Goal: Information Seeking & Learning: Learn about a topic

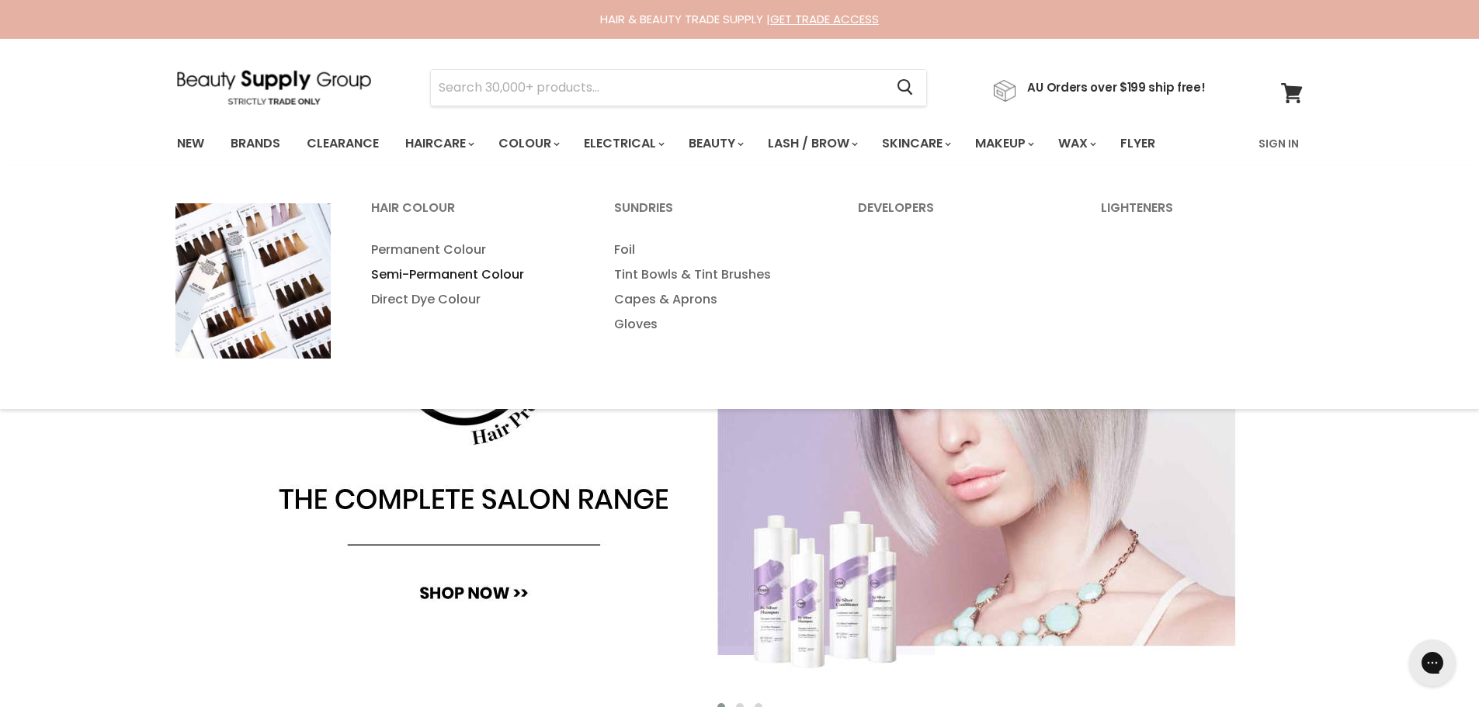
click at [482, 277] on link "Semi-Permanent Colour" at bounding box center [472, 274] width 241 height 25
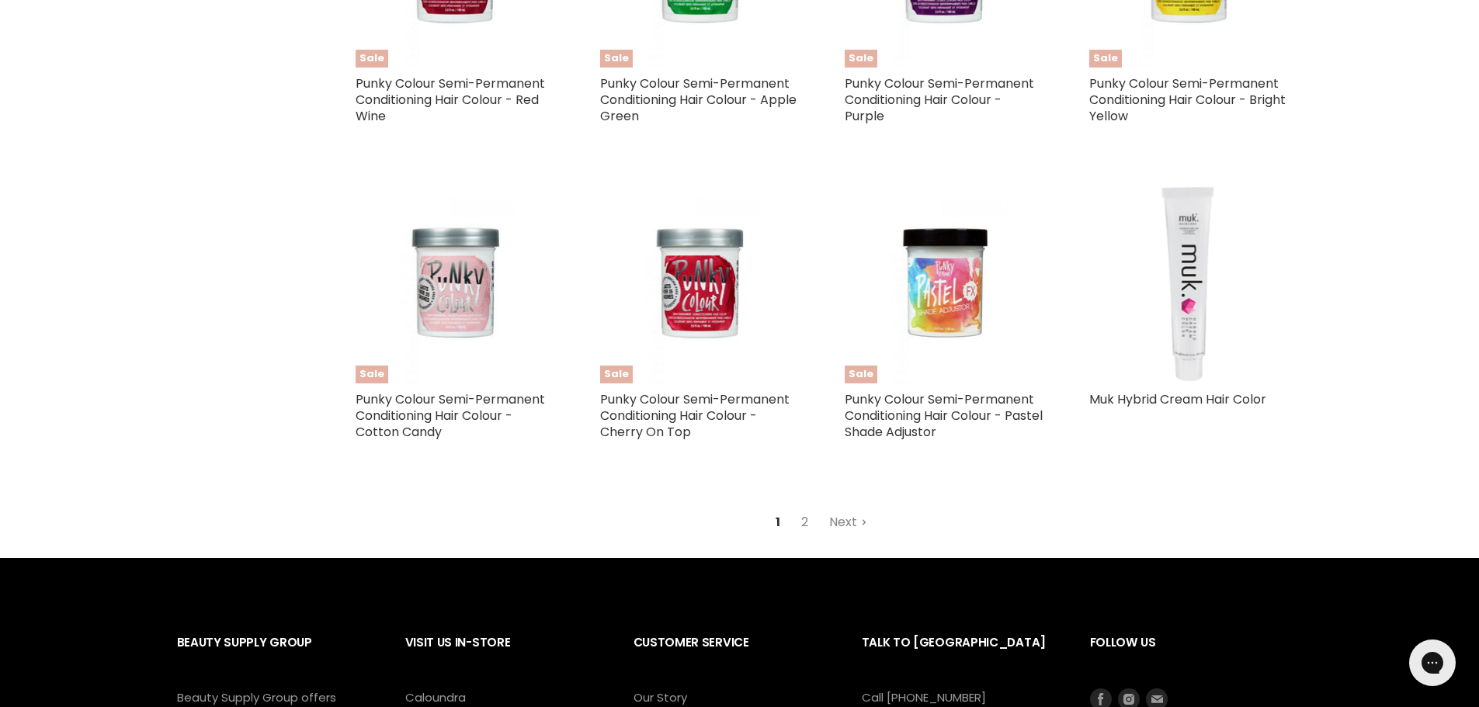
scroll to position [3804, 0]
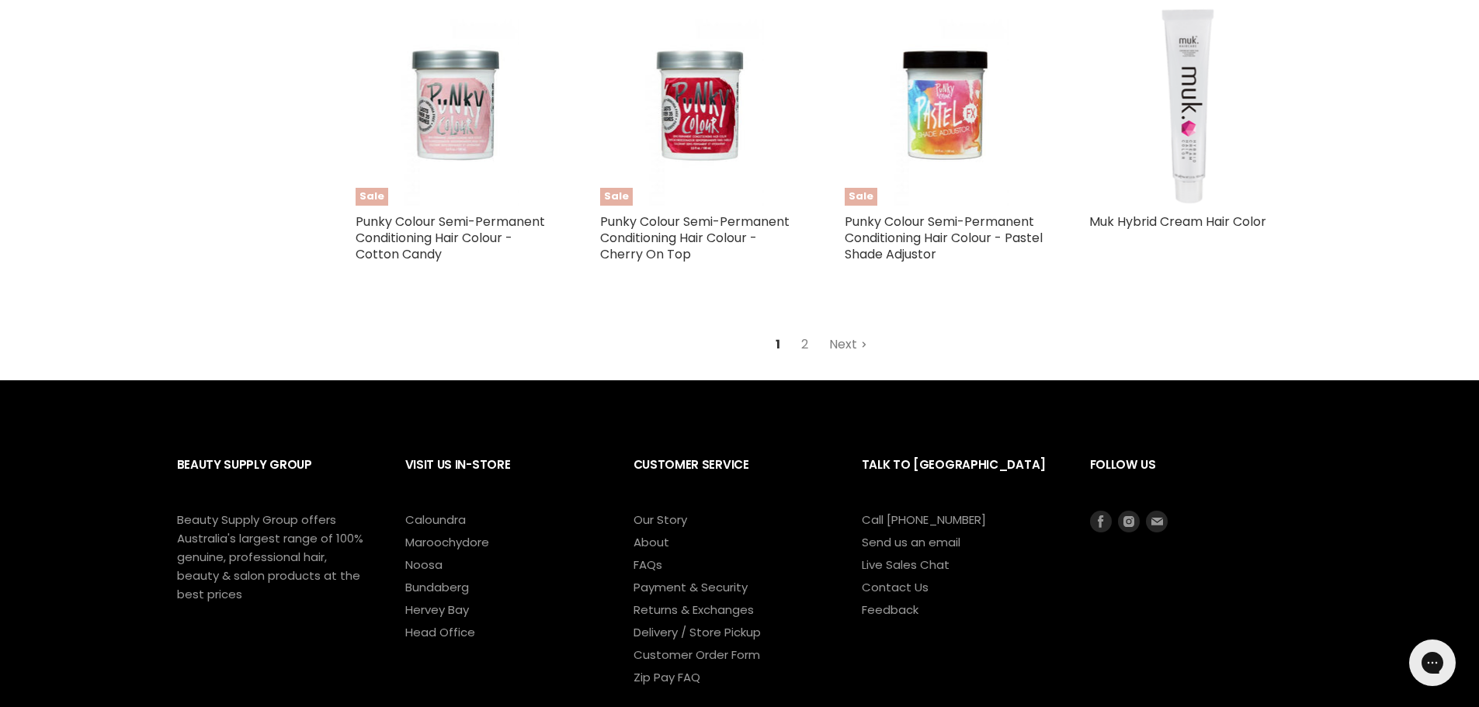
click at [845, 338] on link "Next" at bounding box center [848, 345] width 55 height 28
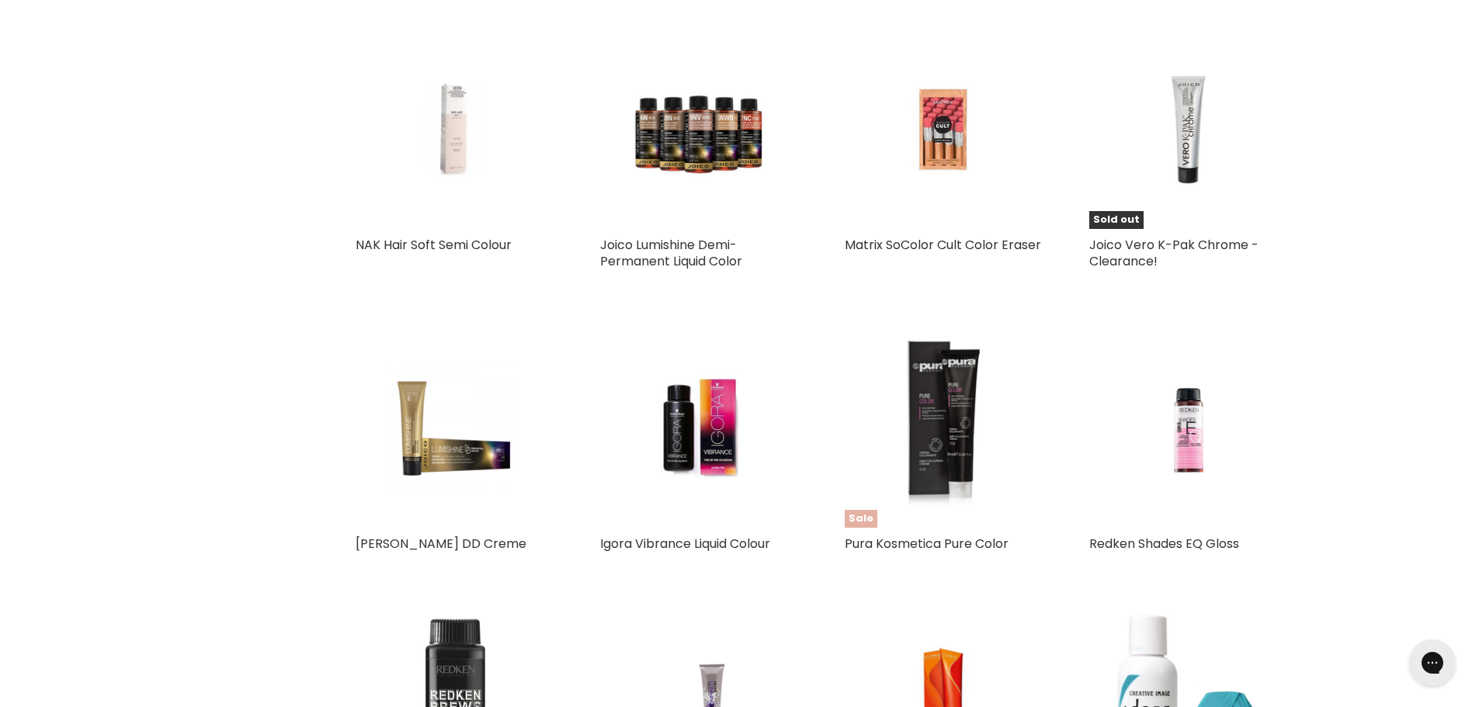
scroll to position [1410, 0]
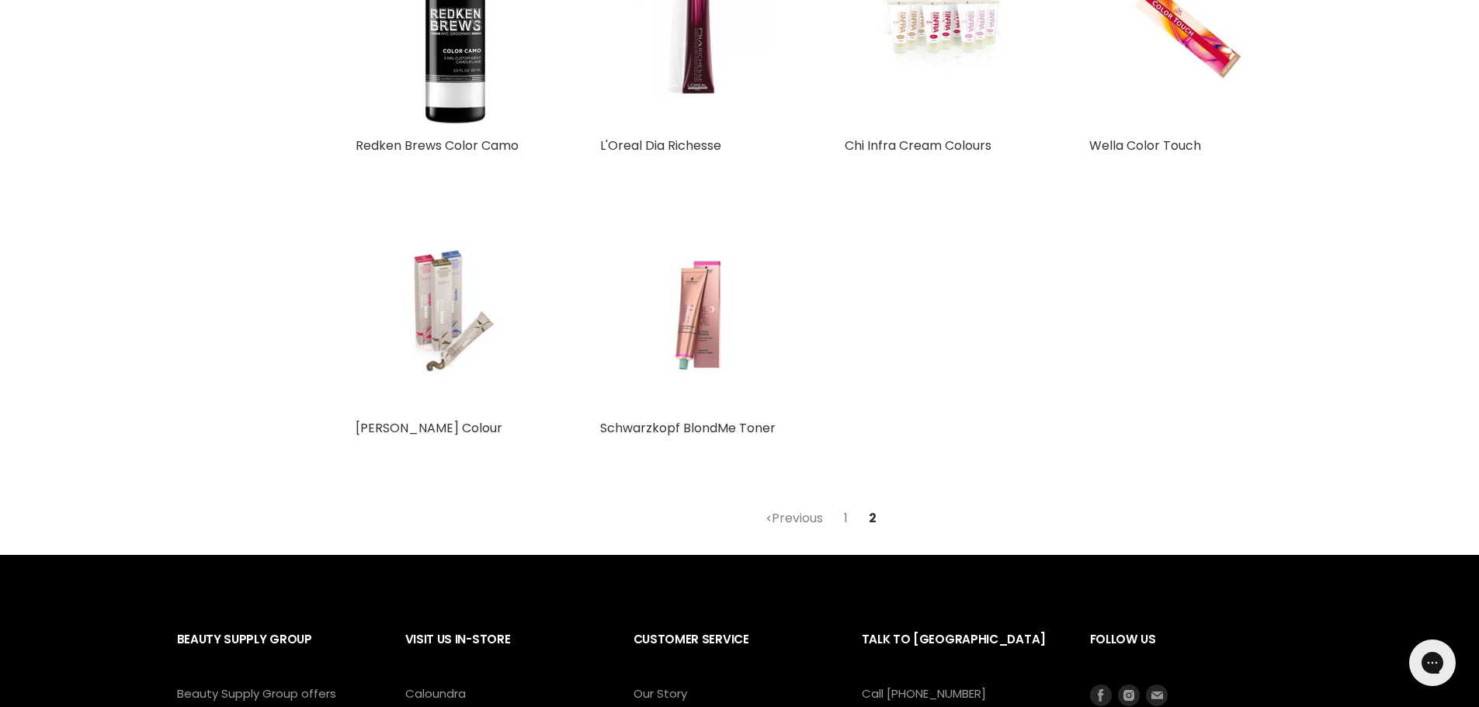
click at [846, 519] on link "1" at bounding box center [845, 519] width 21 height 28
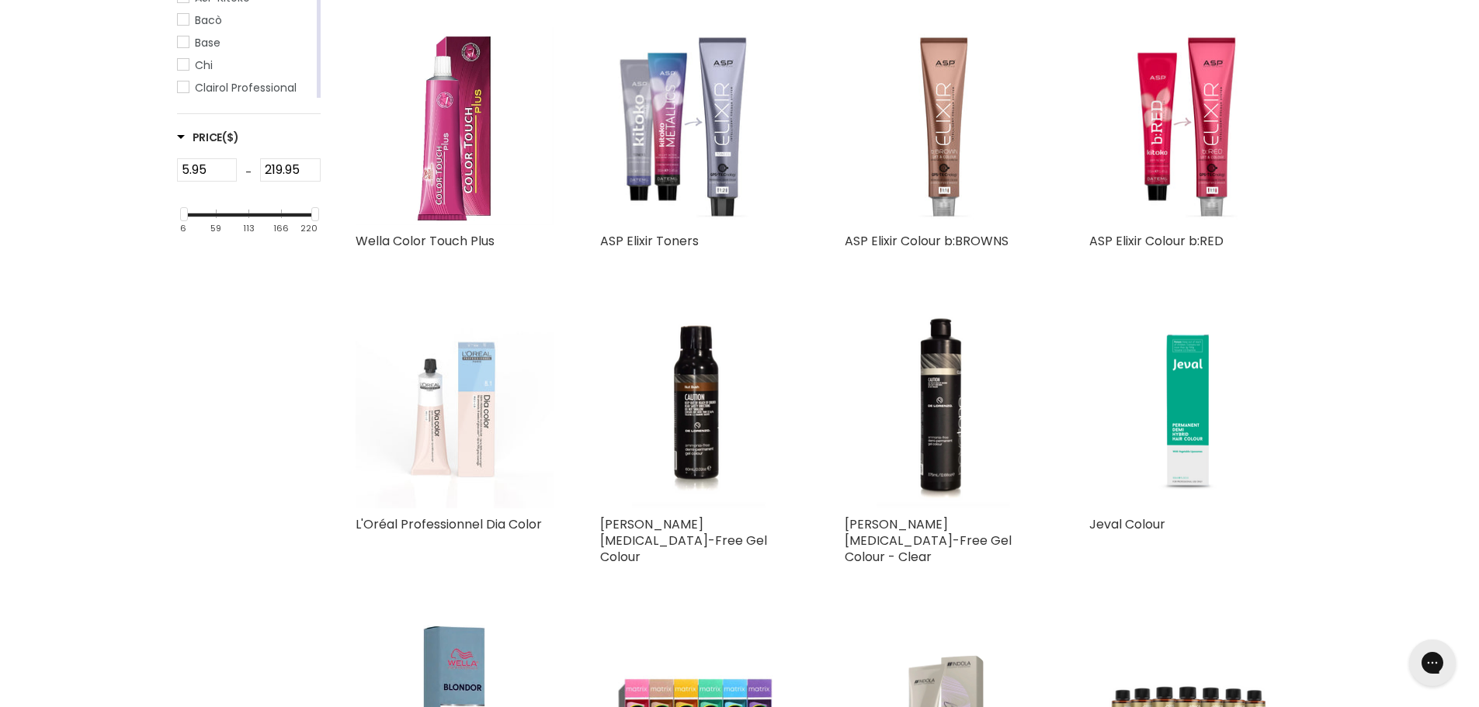
scroll to position [401, 0]
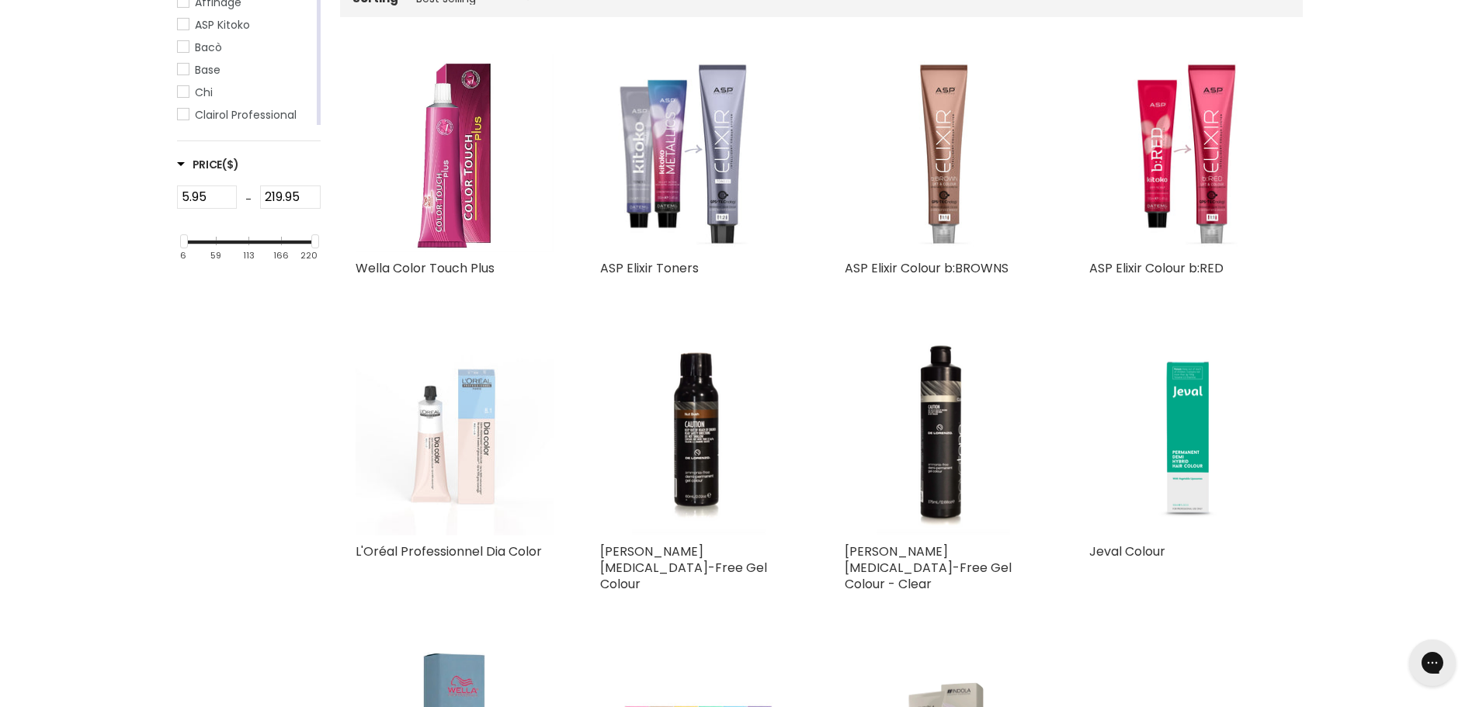
click at [465, 421] on img "Main content" at bounding box center [455, 437] width 198 height 198
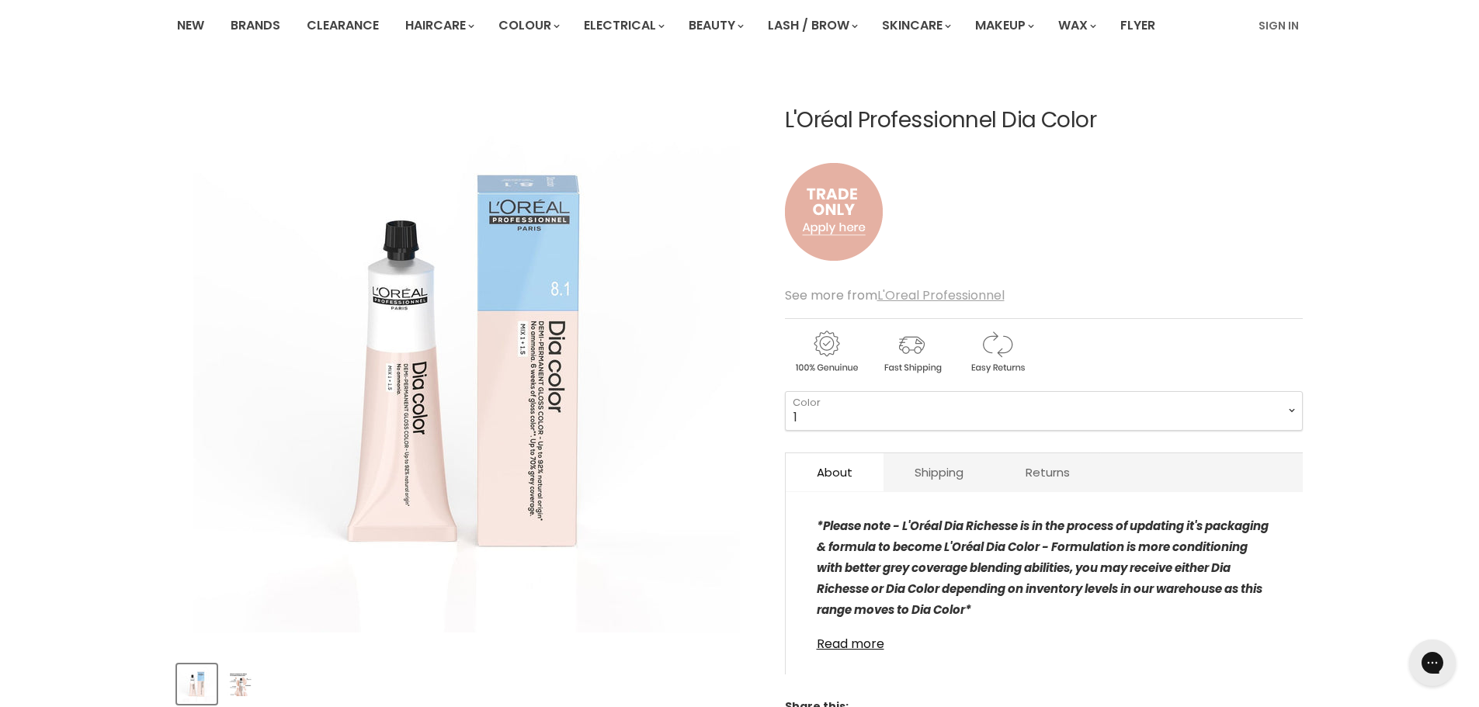
scroll to position [78, 0]
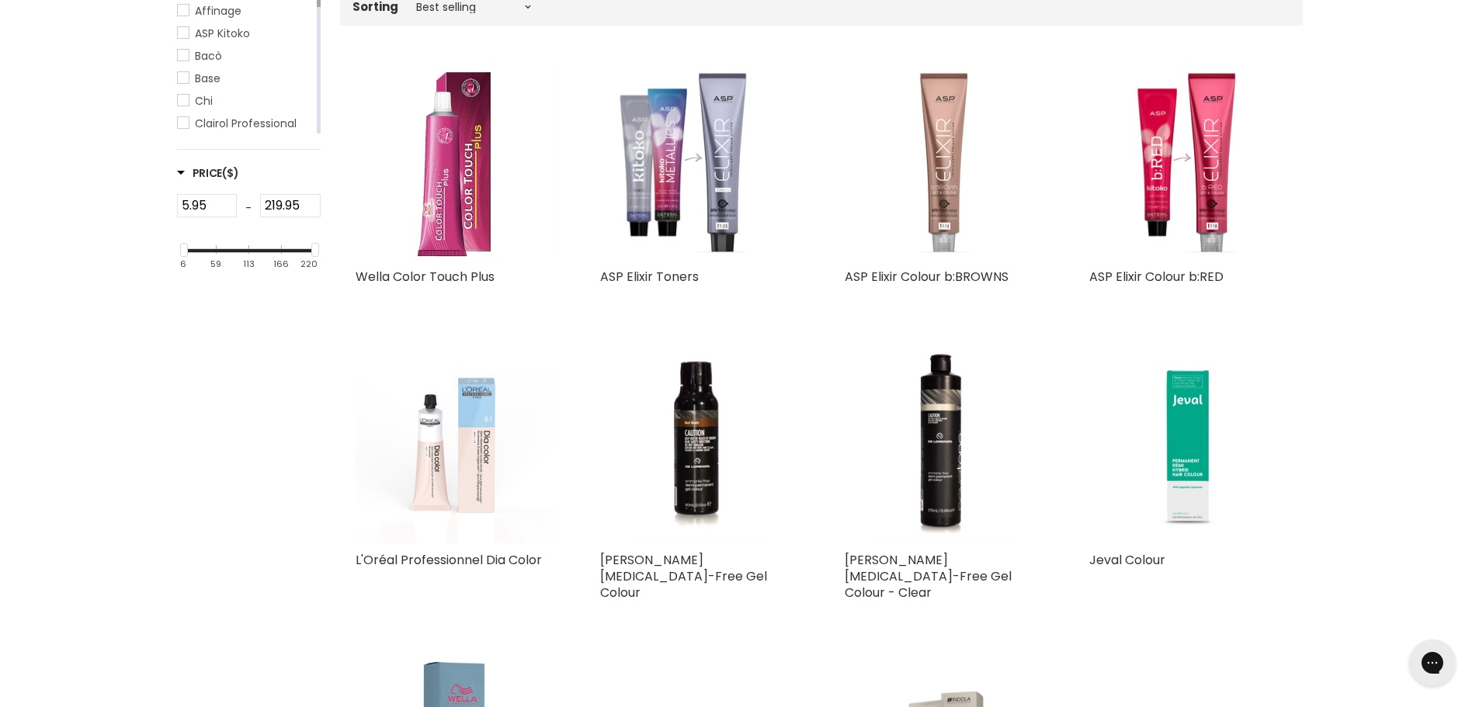
scroll to position [388, 0]
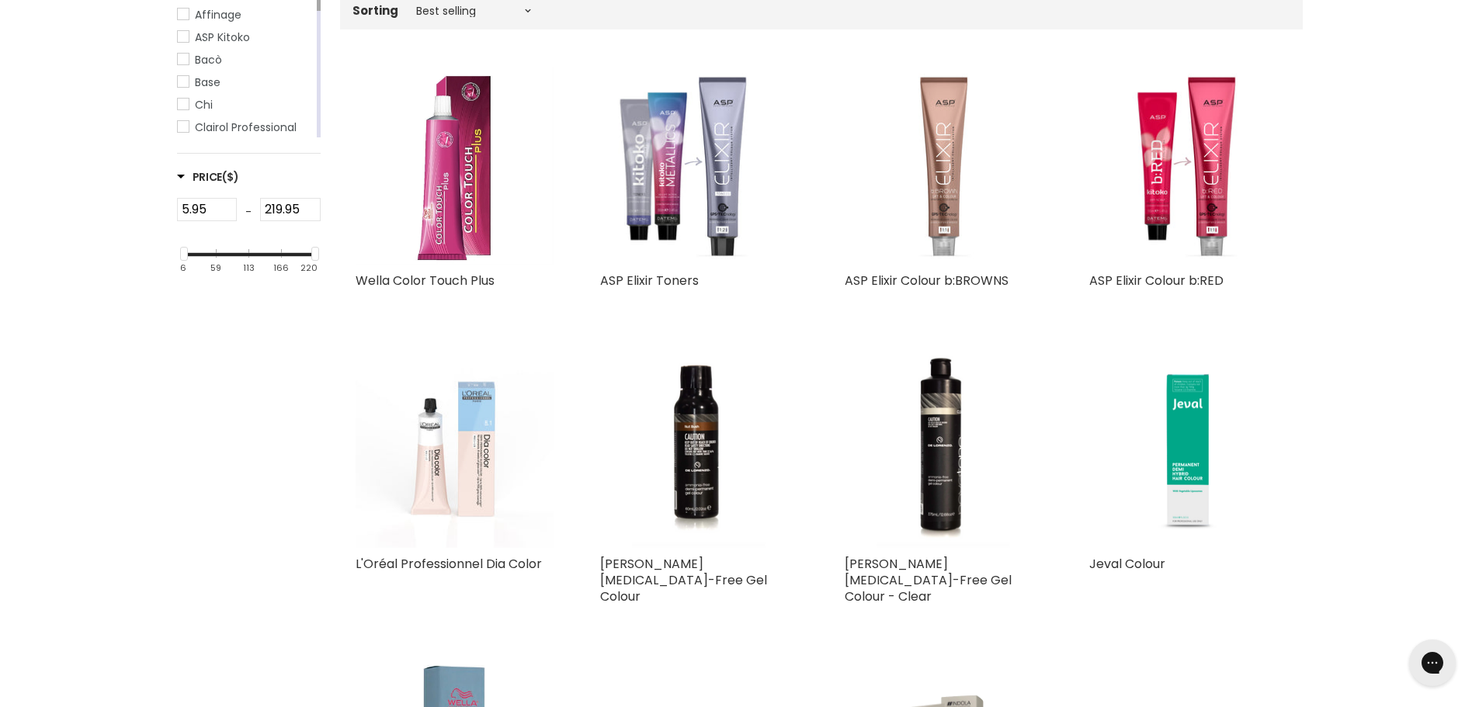
click at [957, 127] on img "Main content" at bounding box center [944, 166] width 198 height 198
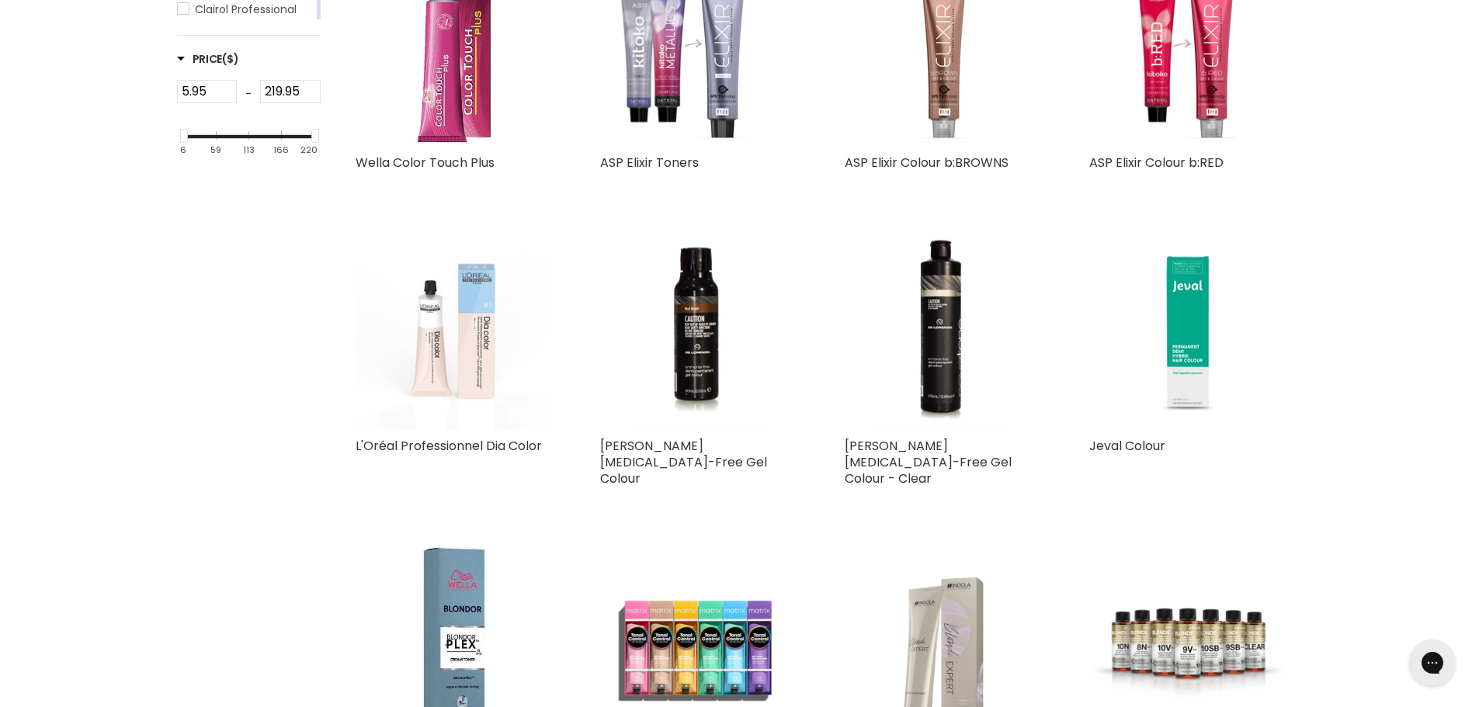
scroll to position [517, 0]
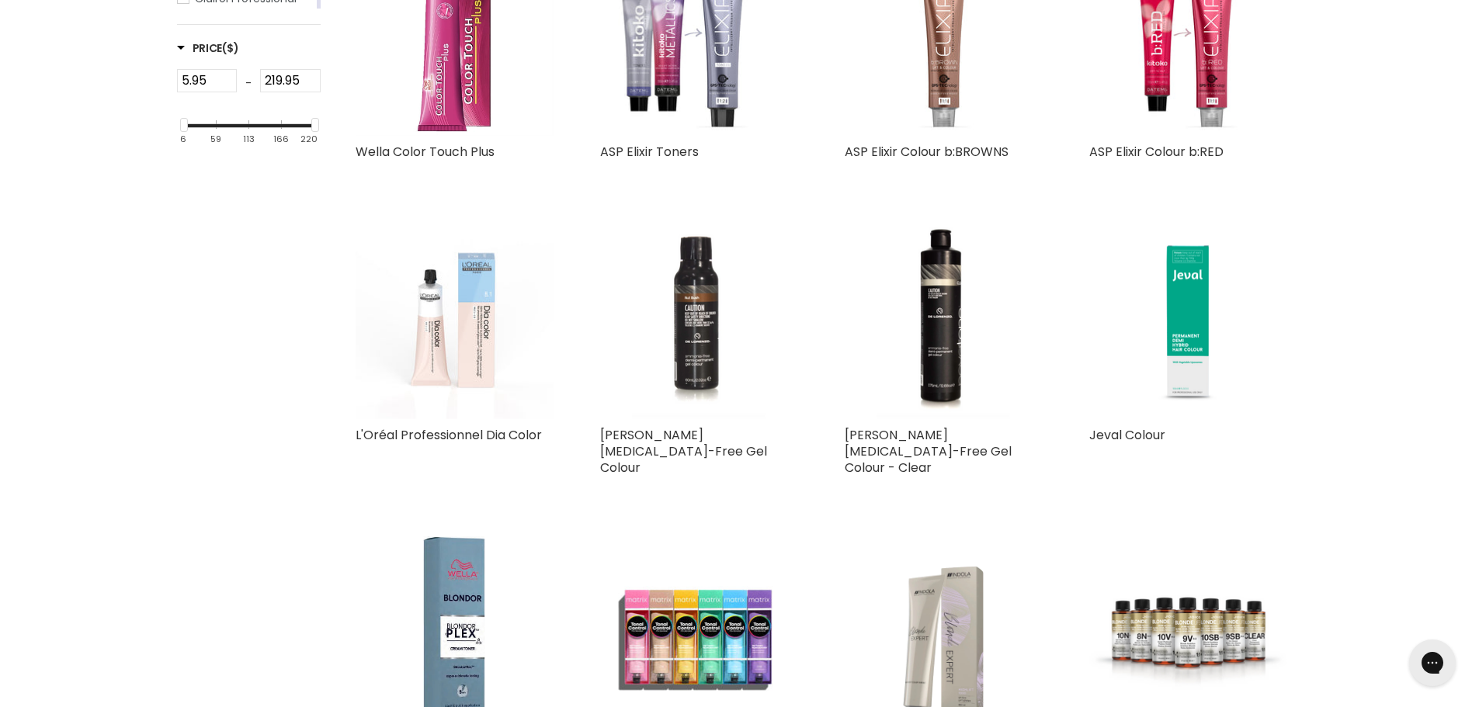
click at [726, 318] on img "Main content" at bounding box center [698, 320] width 133 height 198
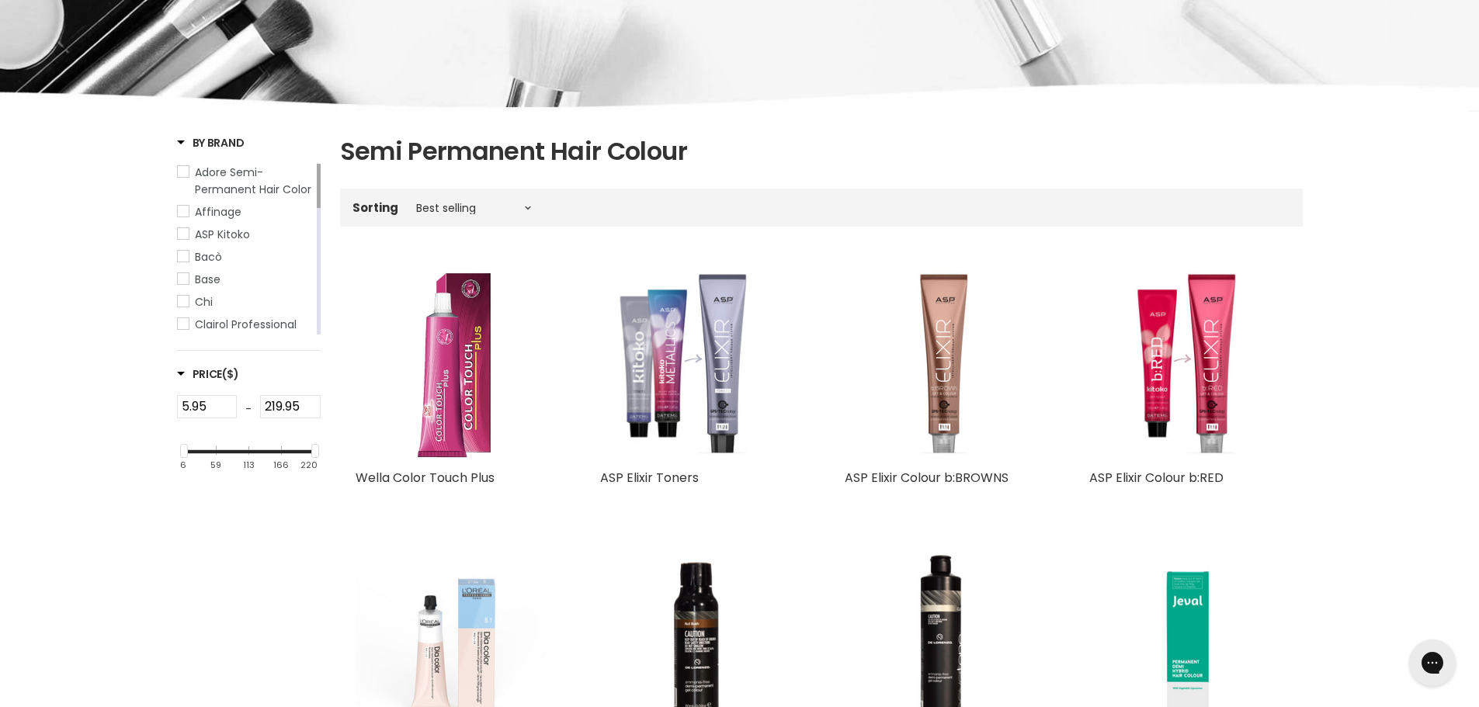
scroll to position [179, 0]
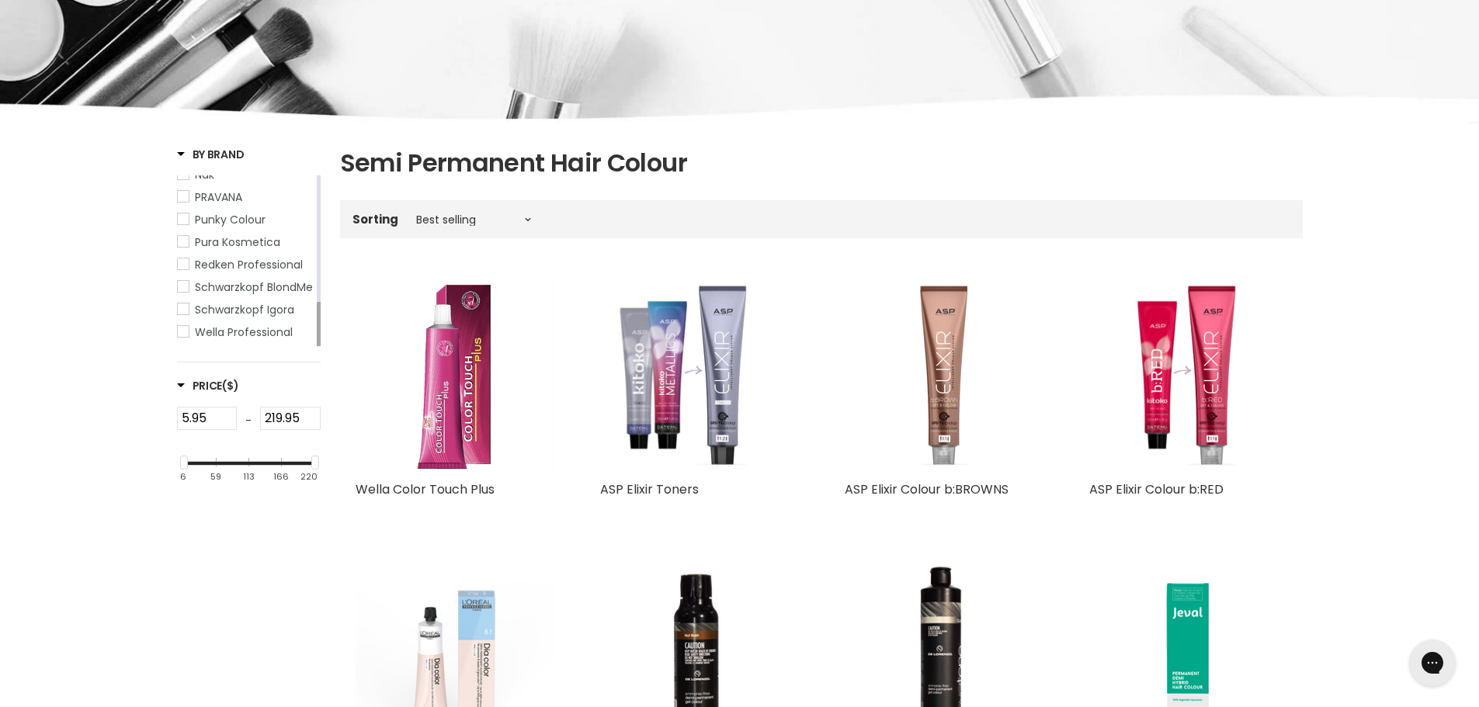
drag, startPoint x: 318, startPoint y: 200, endPoint x: 322, endPoint y: 365, distance: 164.7
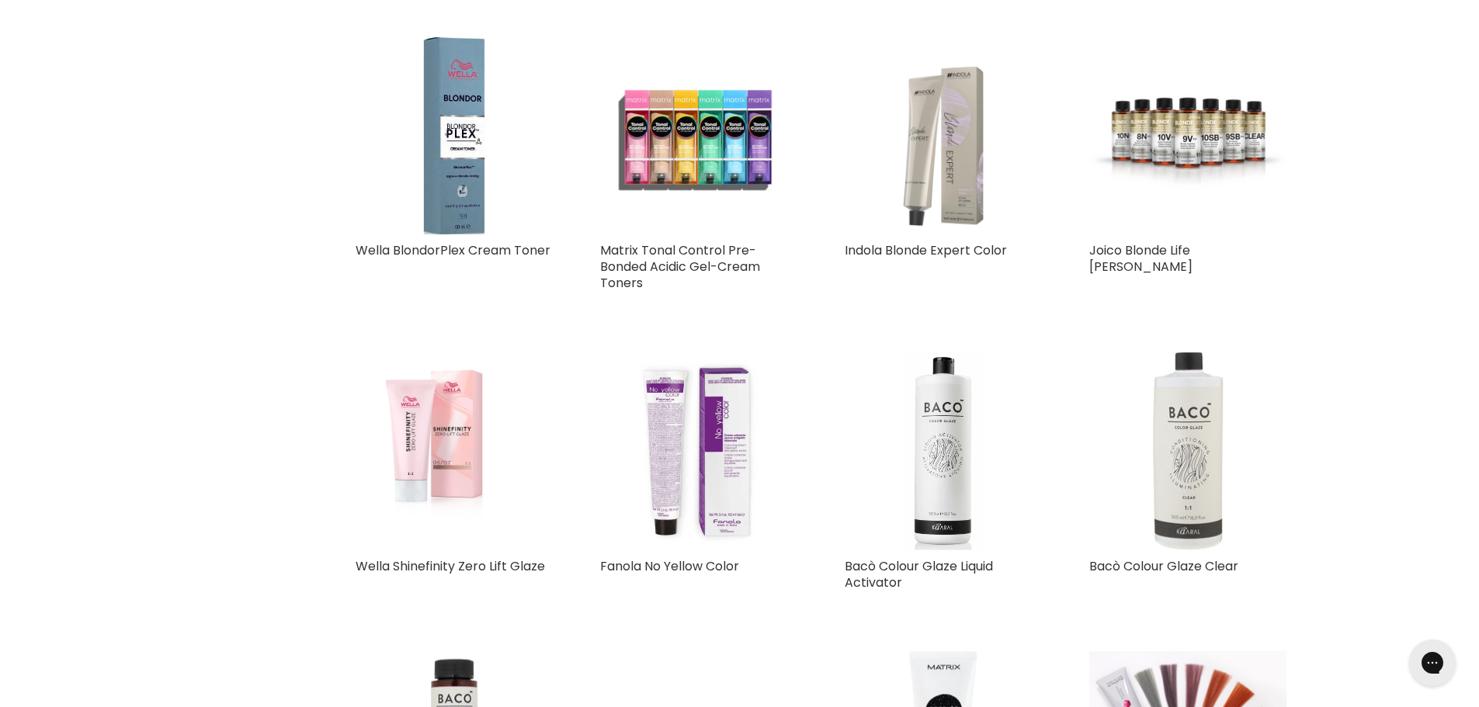
scroll to position [1111, 0]
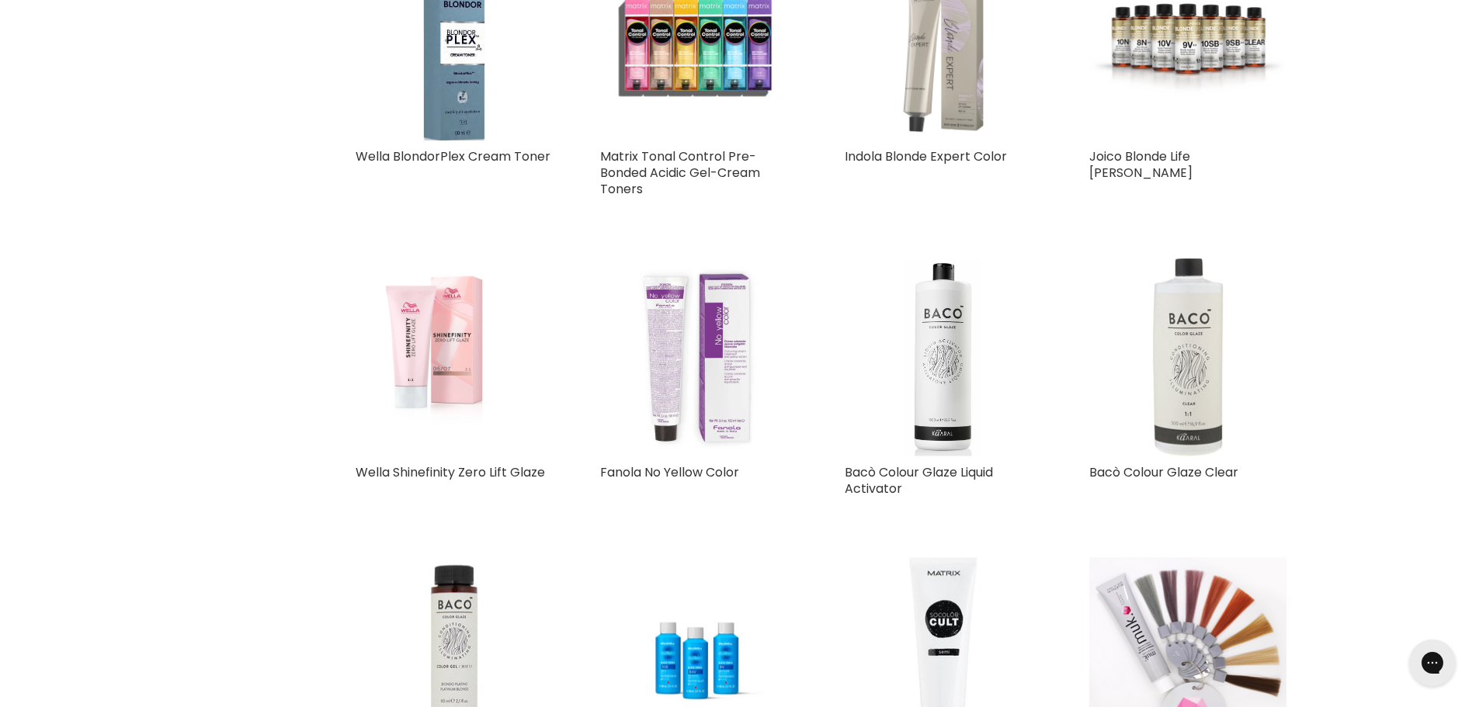
click at [696, 364] on img "Main content" at bounding box center [699, 358] width 198 height 198
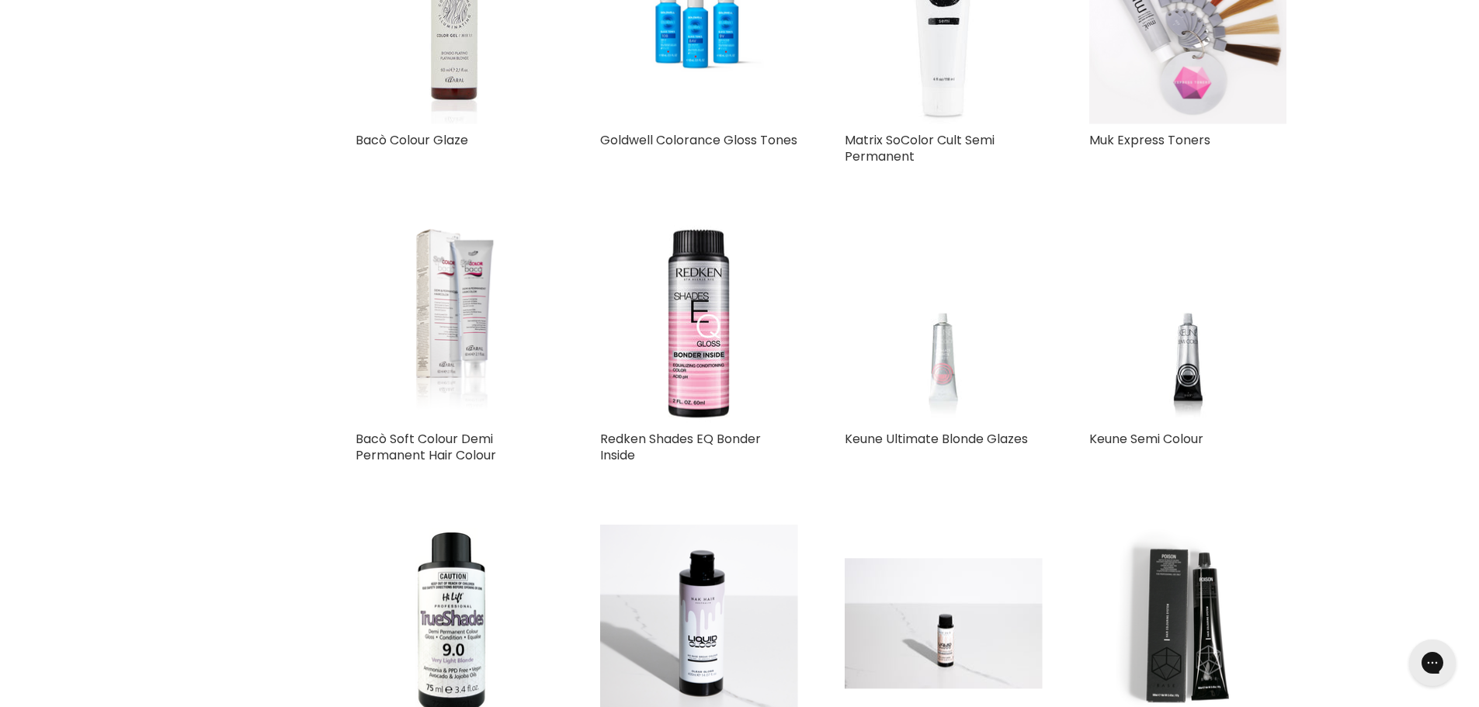
scroll to position [1665, 0]
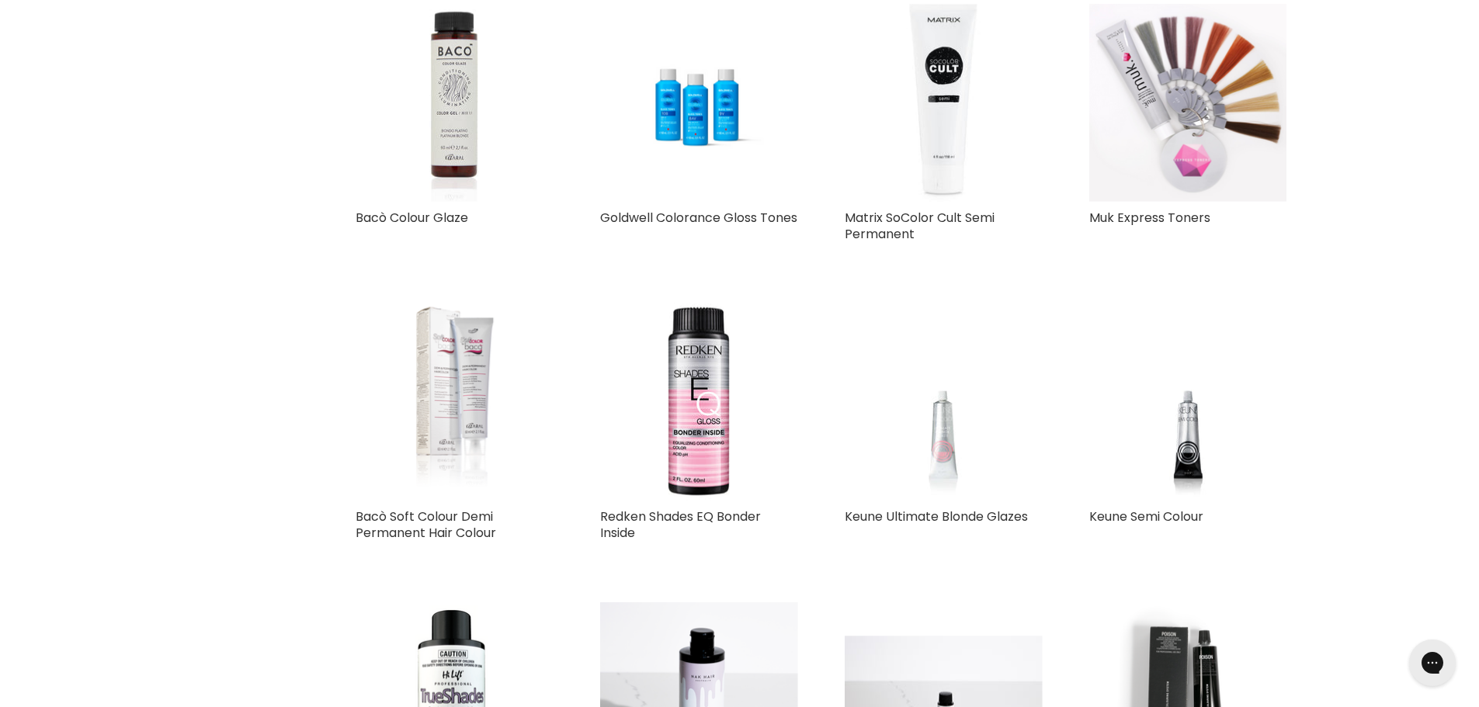
click at [436, 424] on img "Main content" at bounding box center [453, 402] width 85 height 198
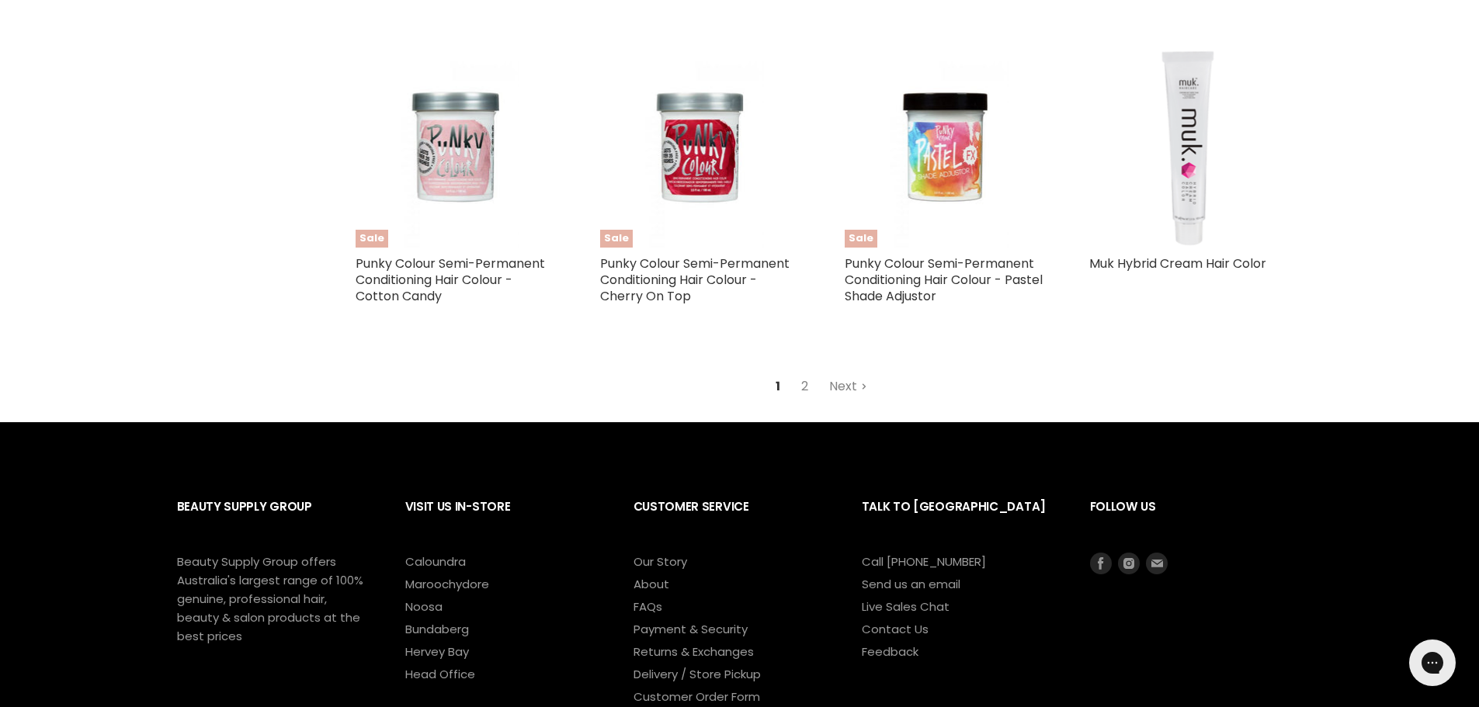
scroll to position [3815, 0]
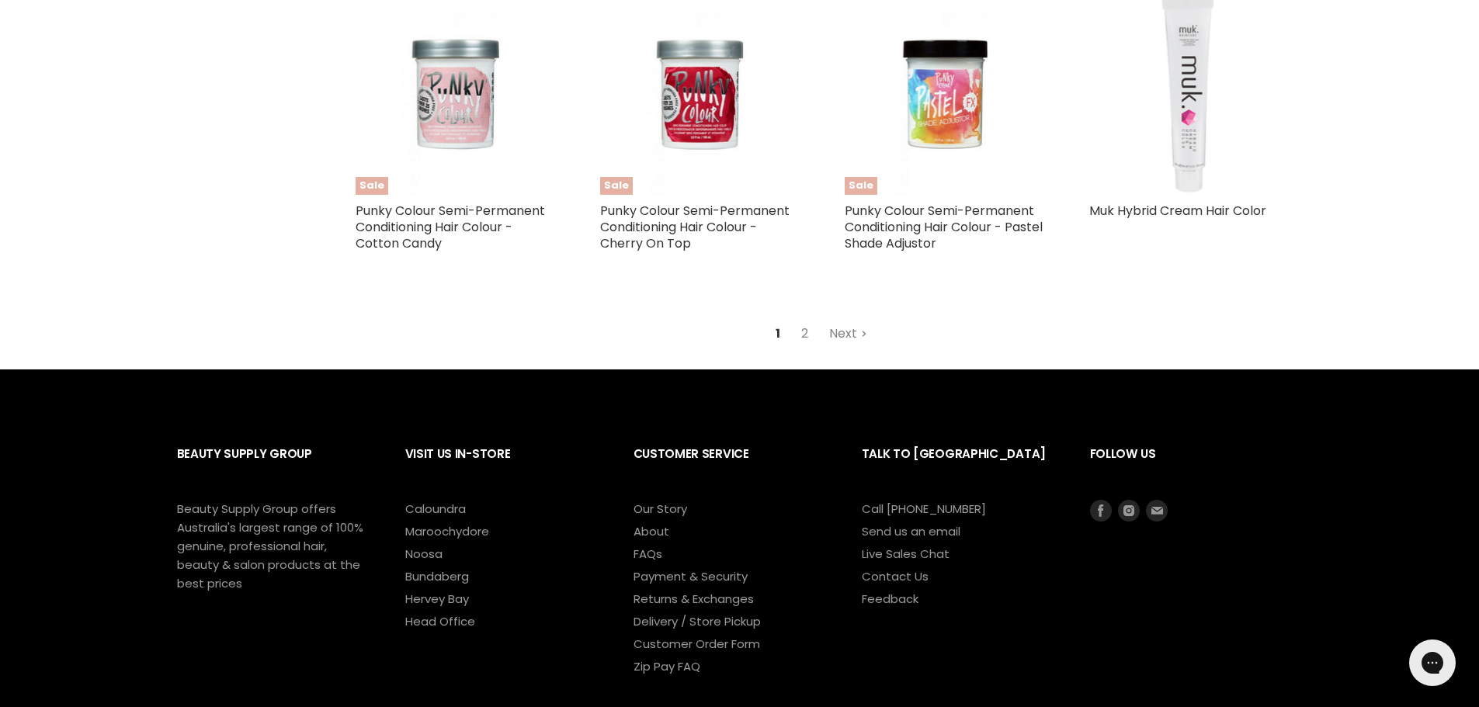
click at [1172, 137] on img "Main content" at bounding box center [1188, 96] width 165 height 198
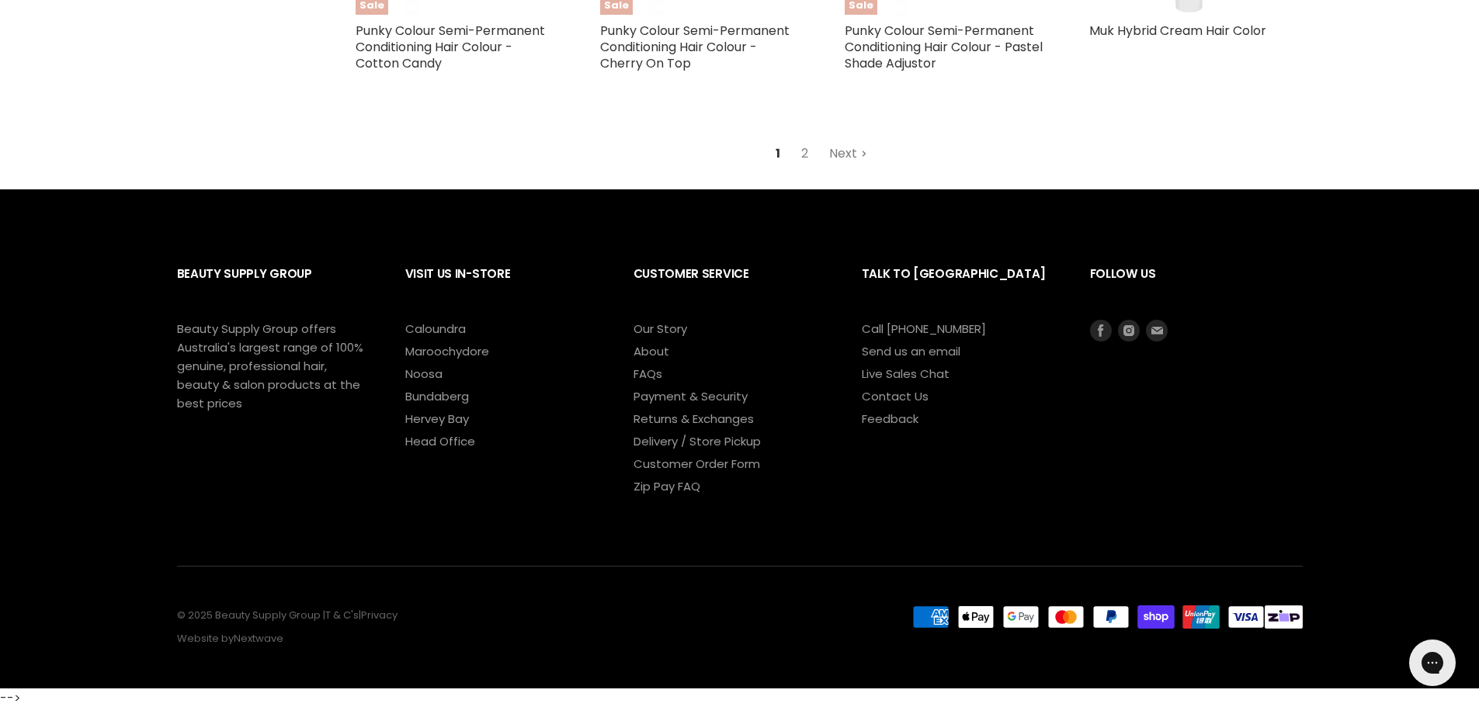
click at [839, 155] on link "Next" at bounding box center [848, 154] width 55 height 28
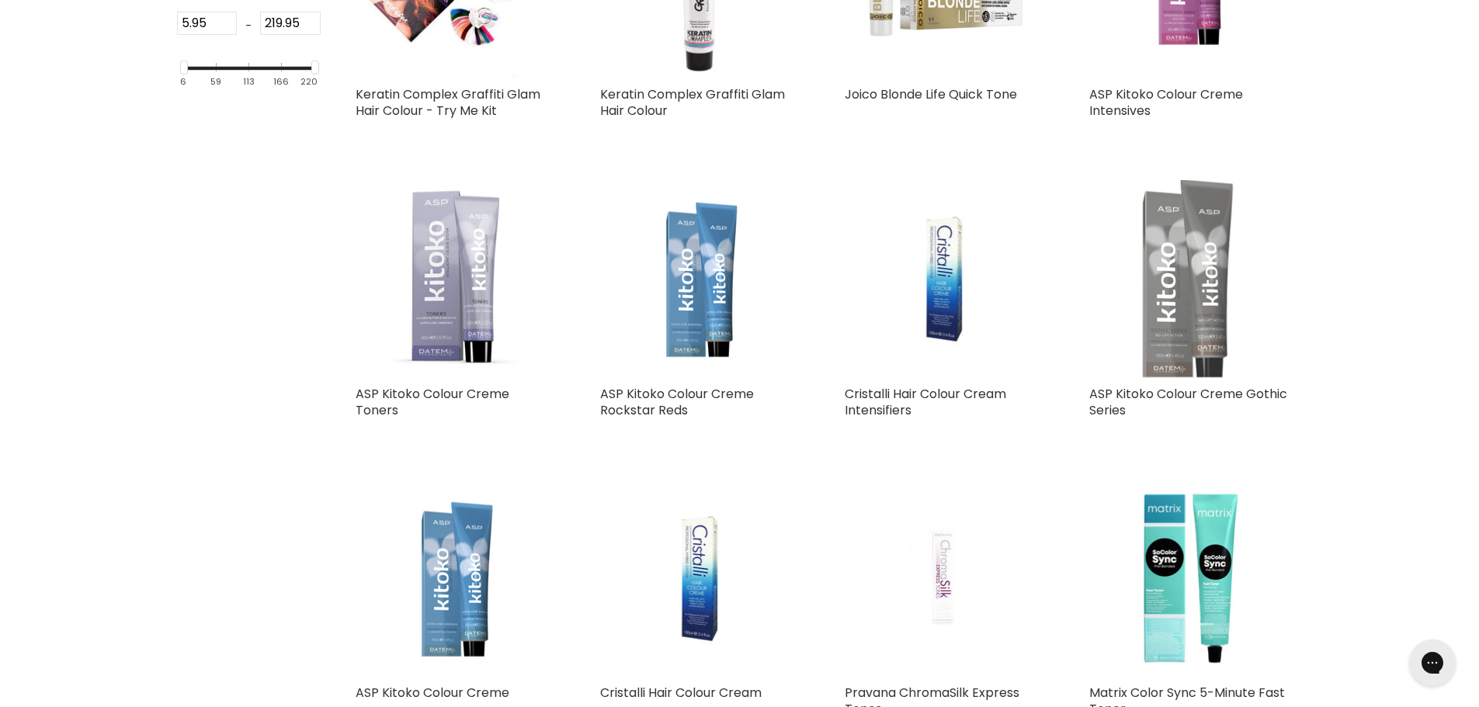
scroll to position [866, 0]
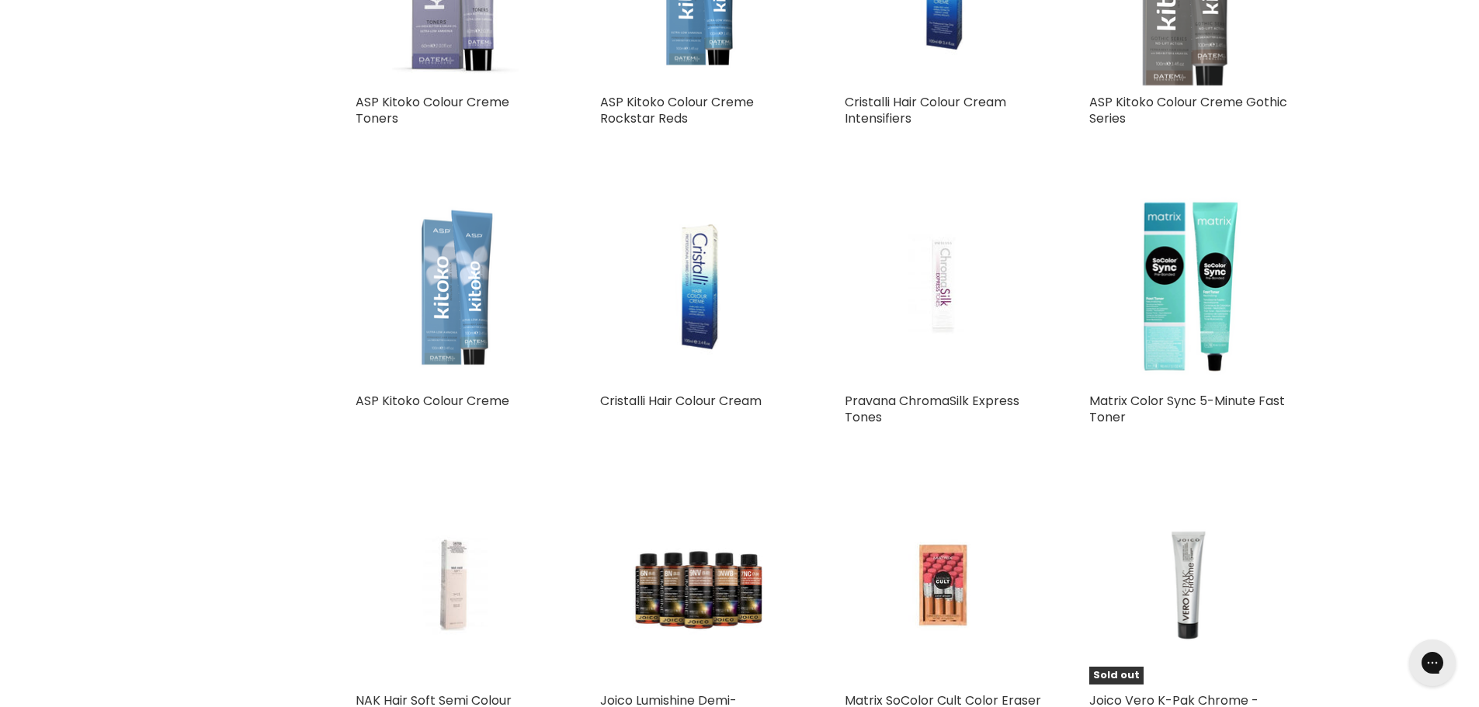
click at [444, 332] on img "Main content" at bounding box center [455, 286] width 198 height 196
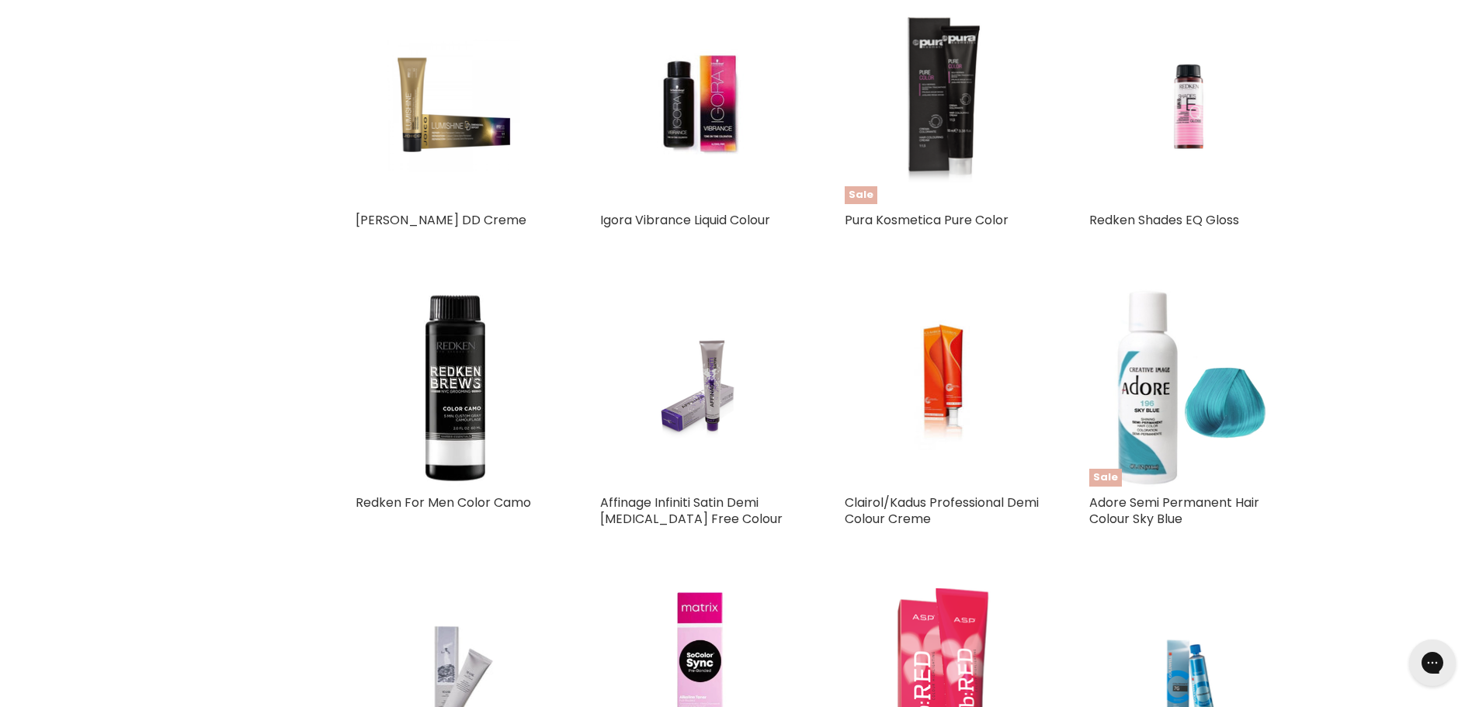
scroll to position [1641, 0]
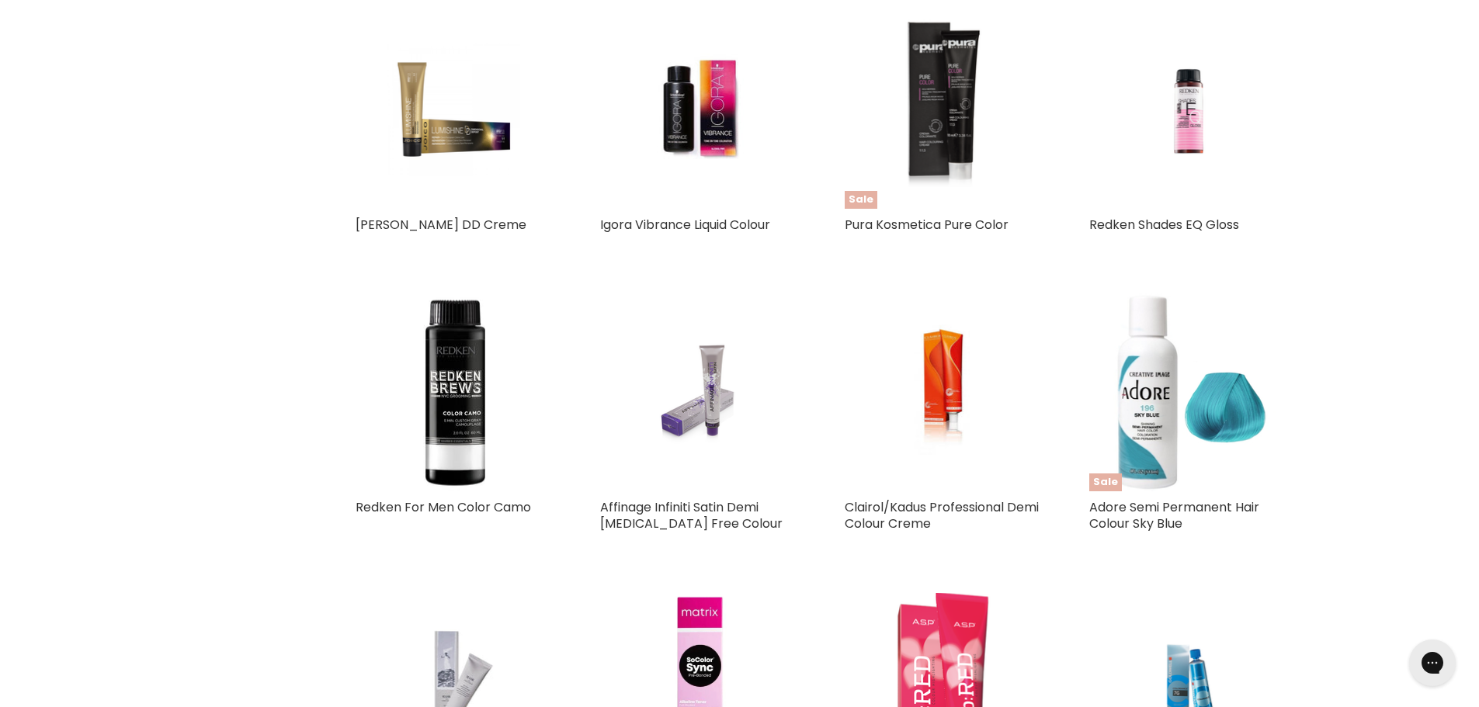
click at [711, 418] on img "Main content" at bounding box center [698, 392] width 131 height 198
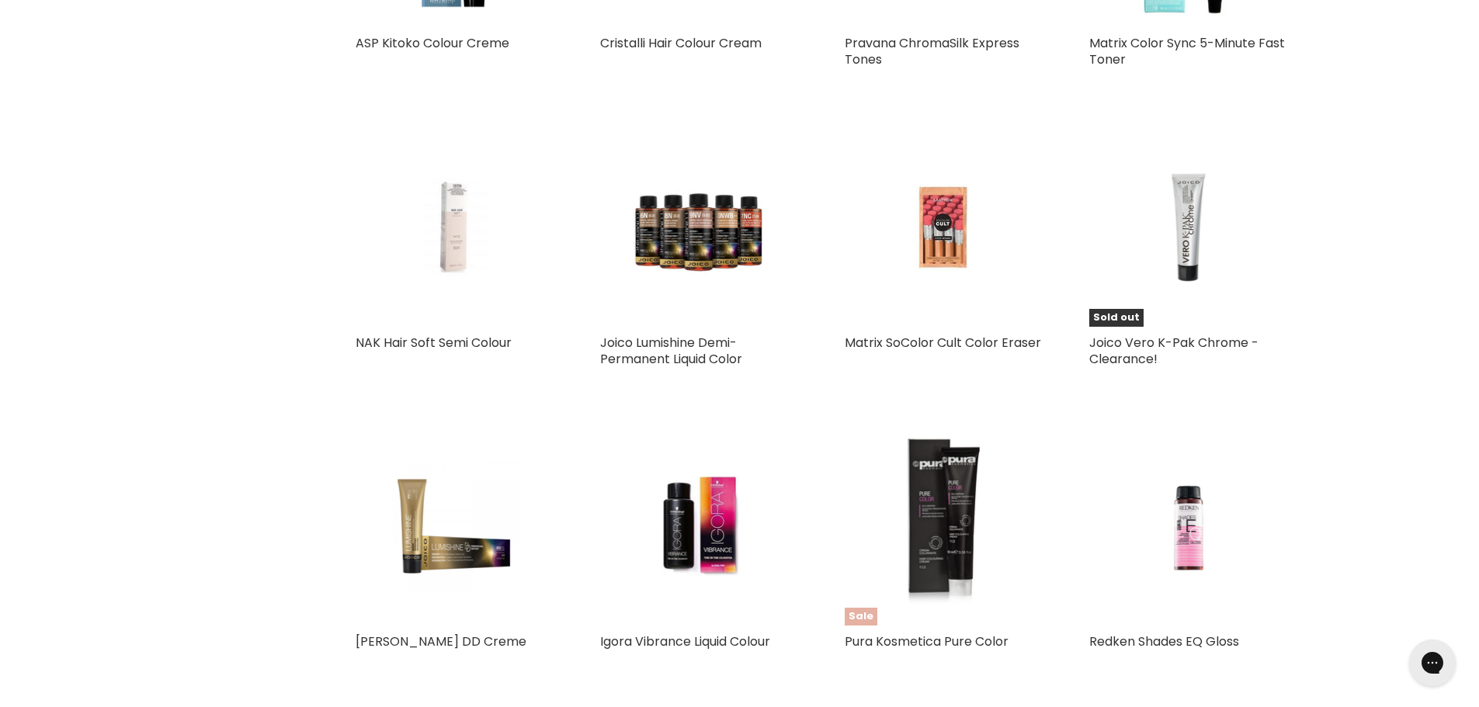
scroll to position [1207, 0]
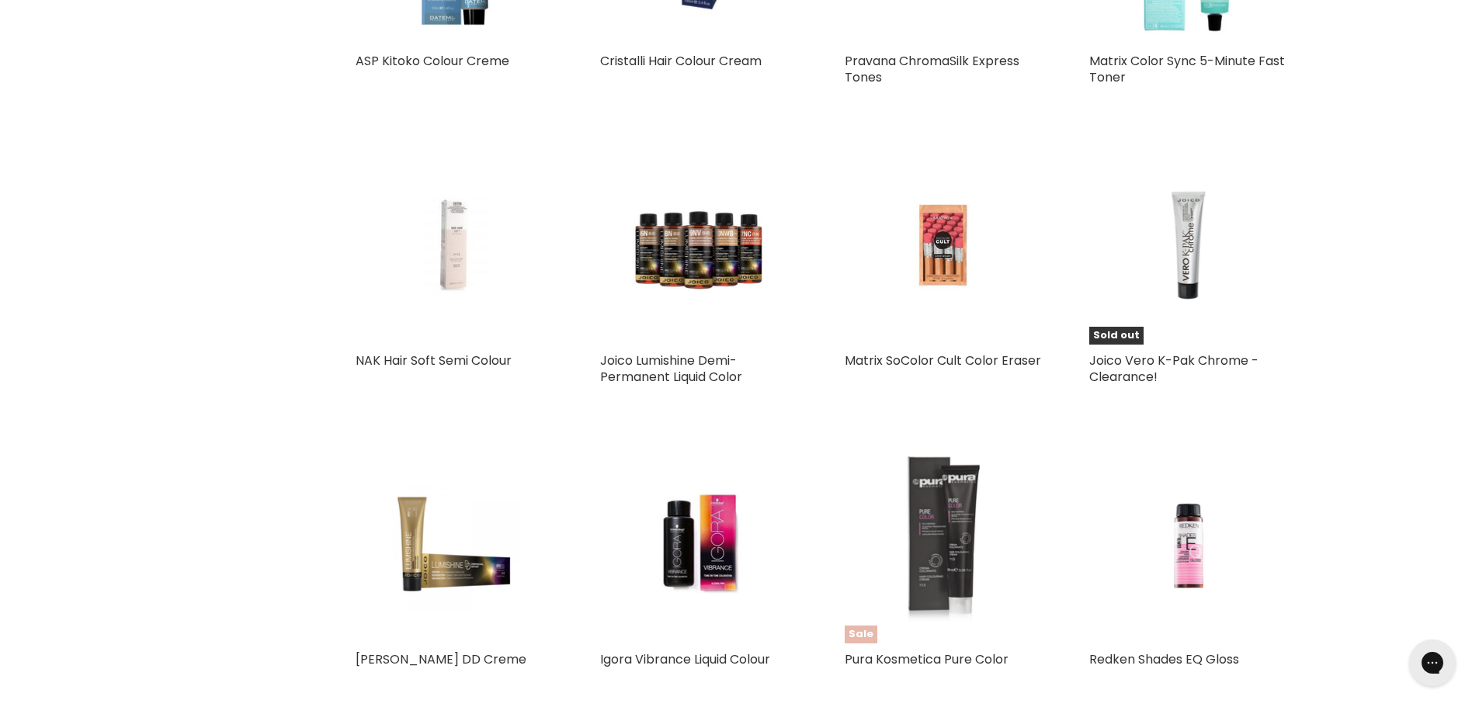
click at [933, 564] on img "Main content" at bounding box center [943, 545] width 132 height 198
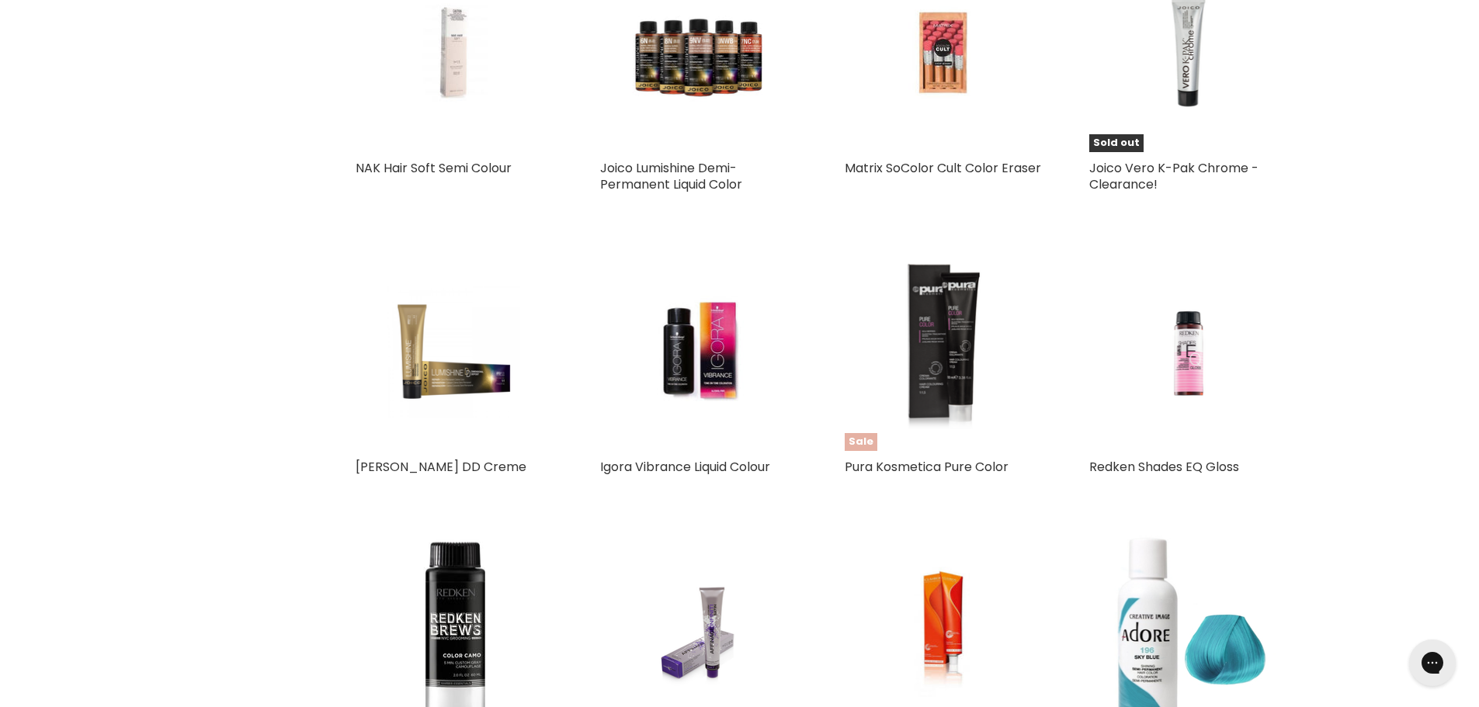
scroll to position [1248, 0]
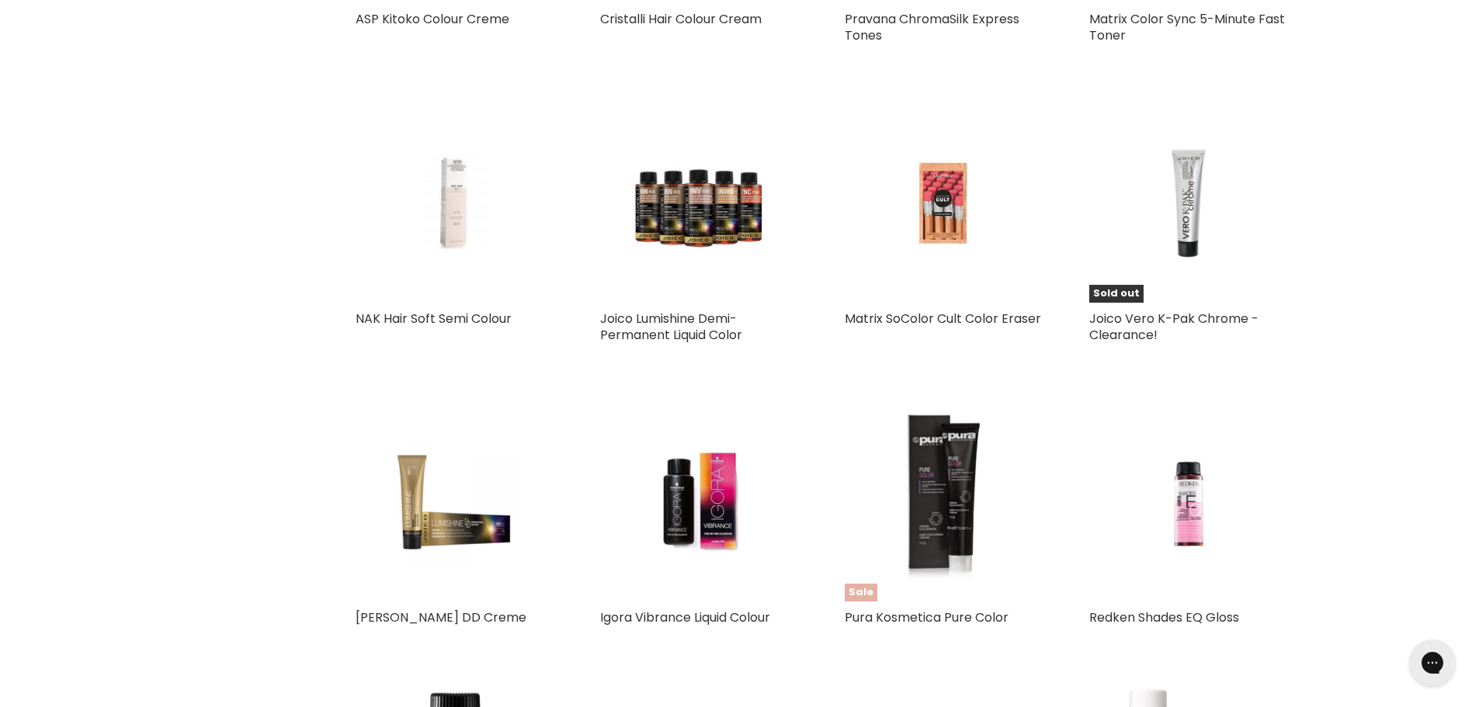
click at [443, 217] on img "Main content" at bounding box center [453, 204] width 131 height 198
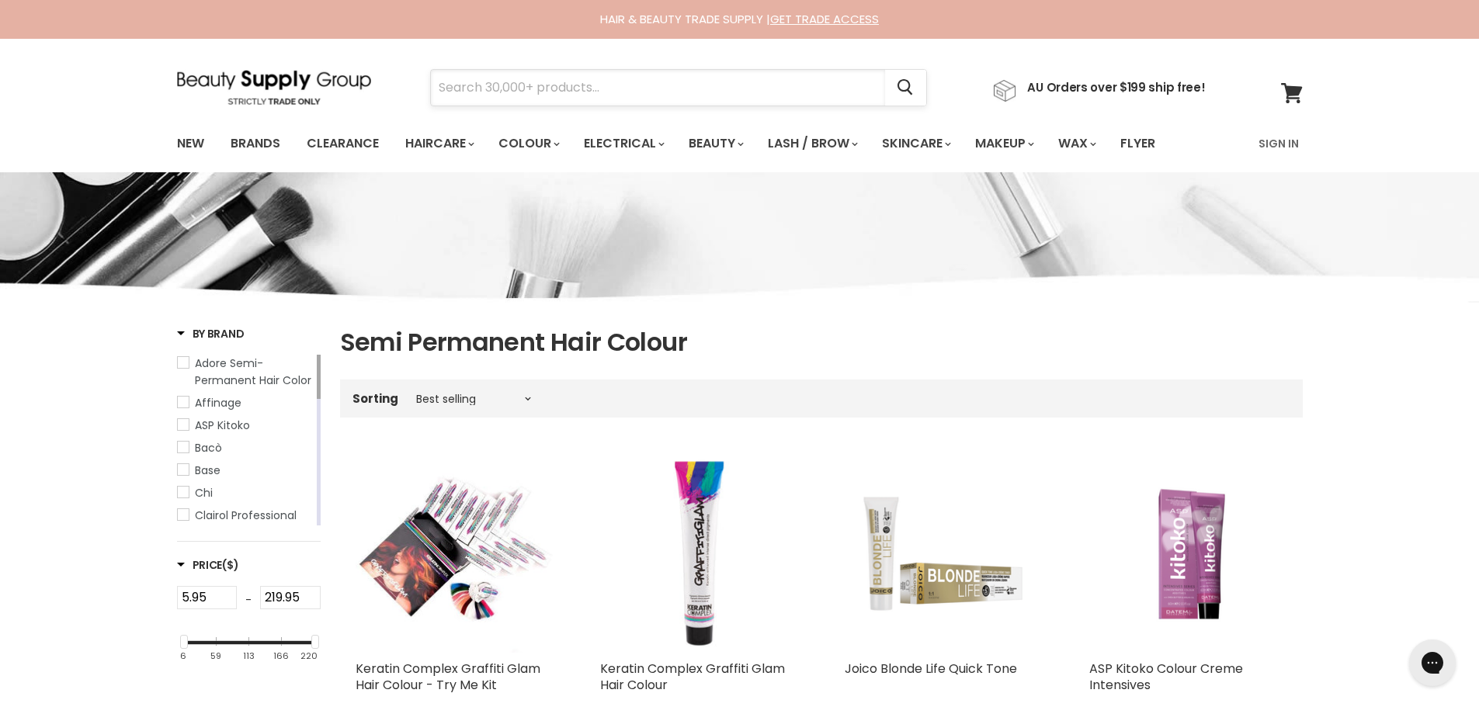
click at [563, 93] on input "Search" at bounding box center [658, 88] width 454 height 36
type input "davroe"
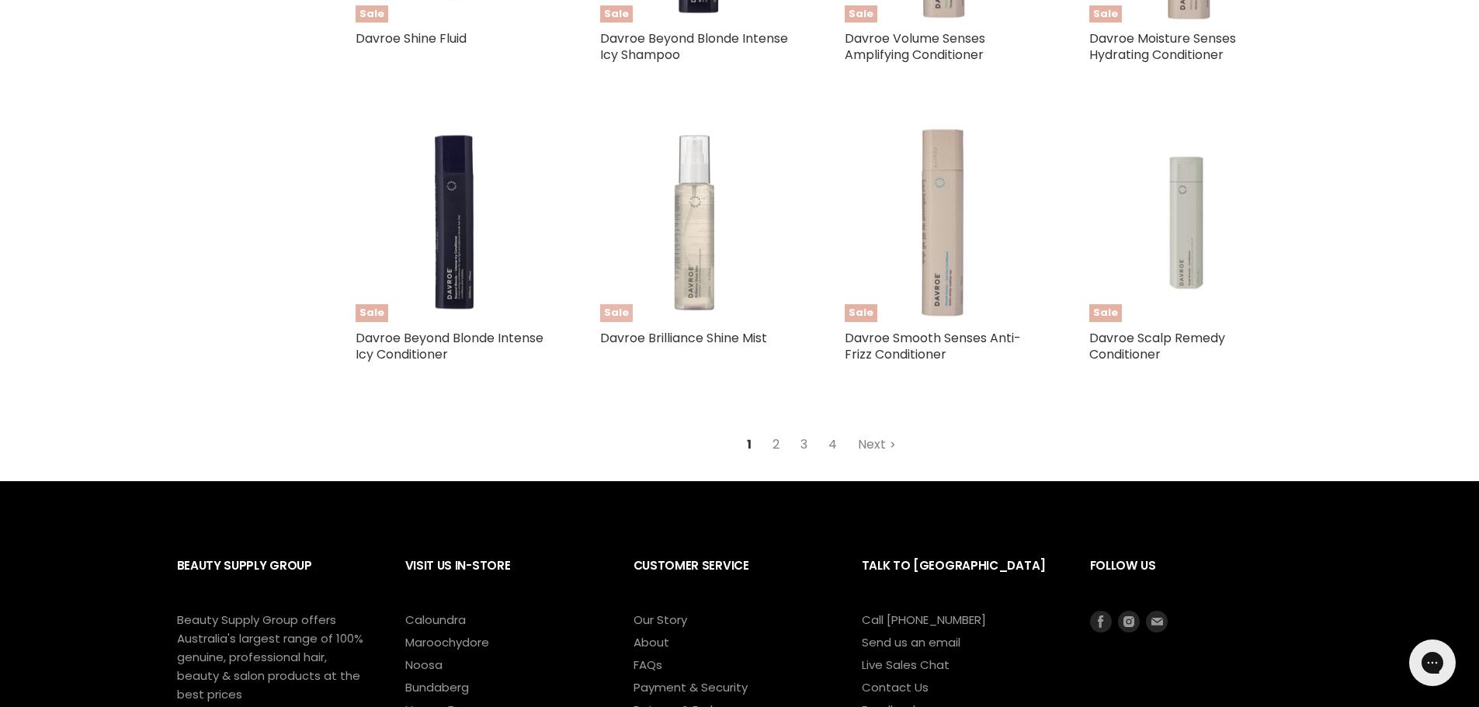
scroll to position [1786, 0]
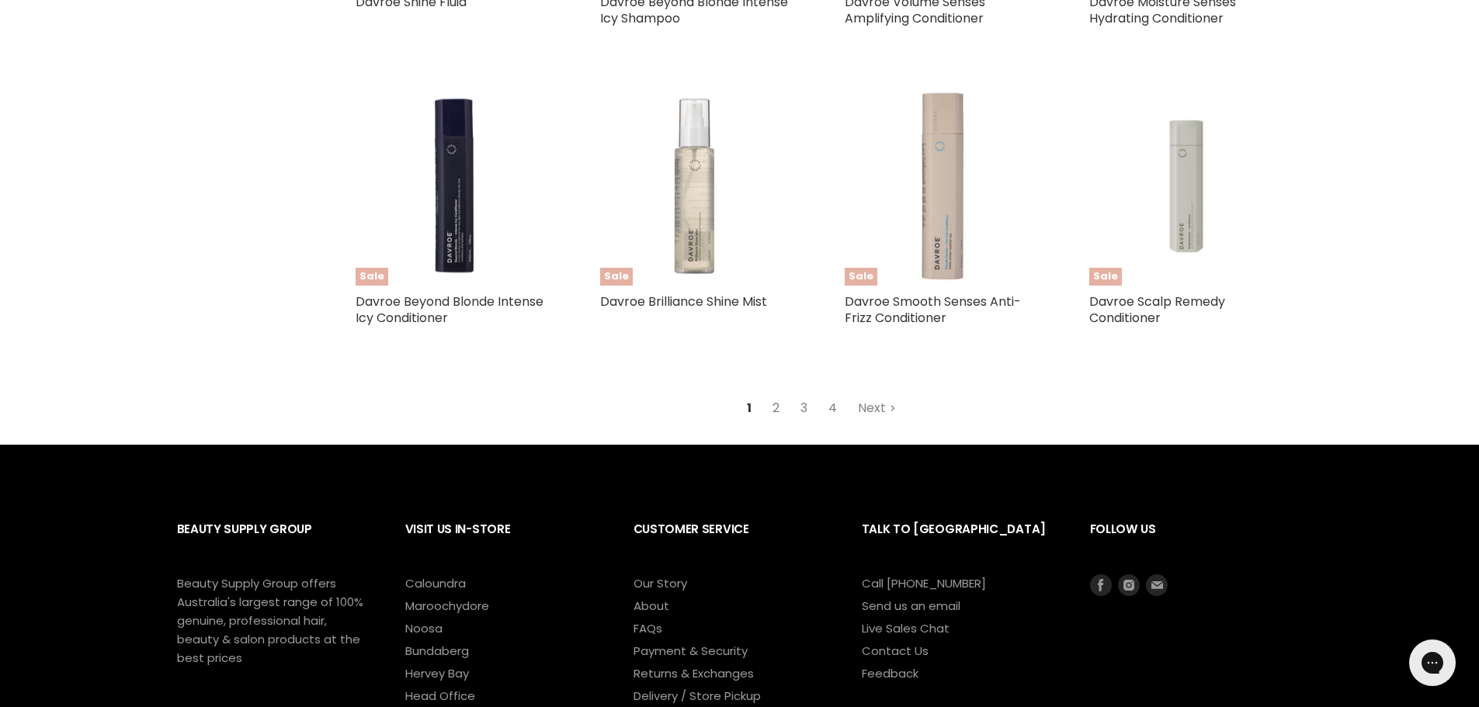
click at [778, 407] on link "2" at bounding box center [776, 408] width 24 height 28
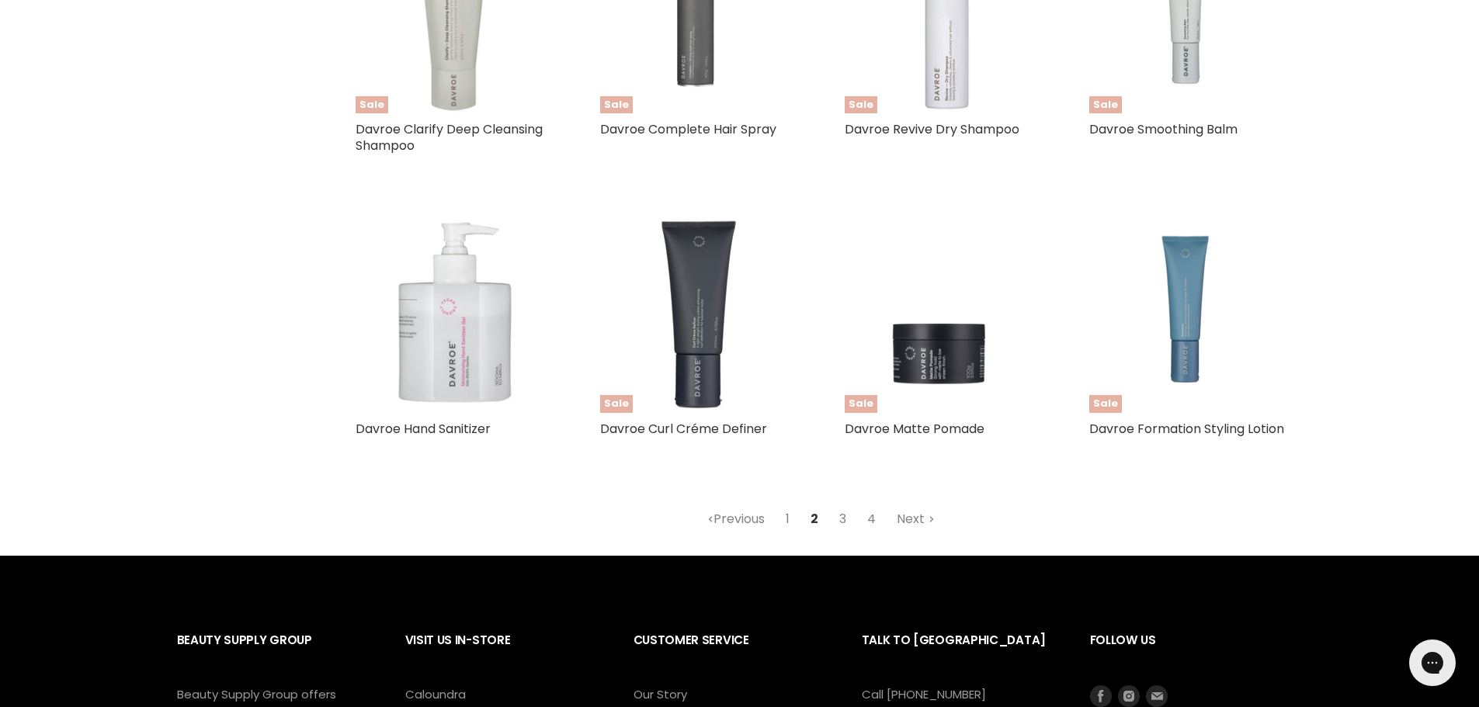
scroll to position [1643, 0]
click at [844, 519] on link "3" at bounding box center [843, 519] width 24 height 28
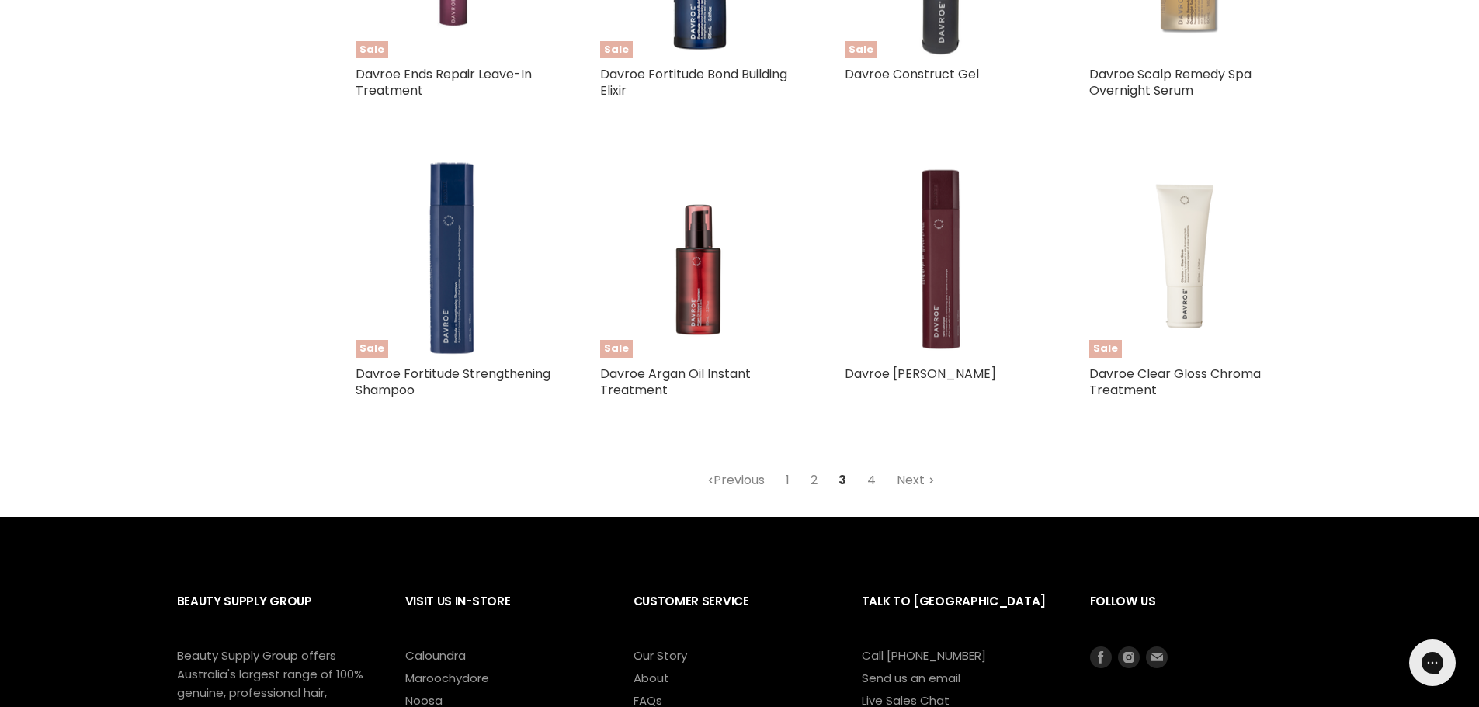
scroll to position [1721, 0]
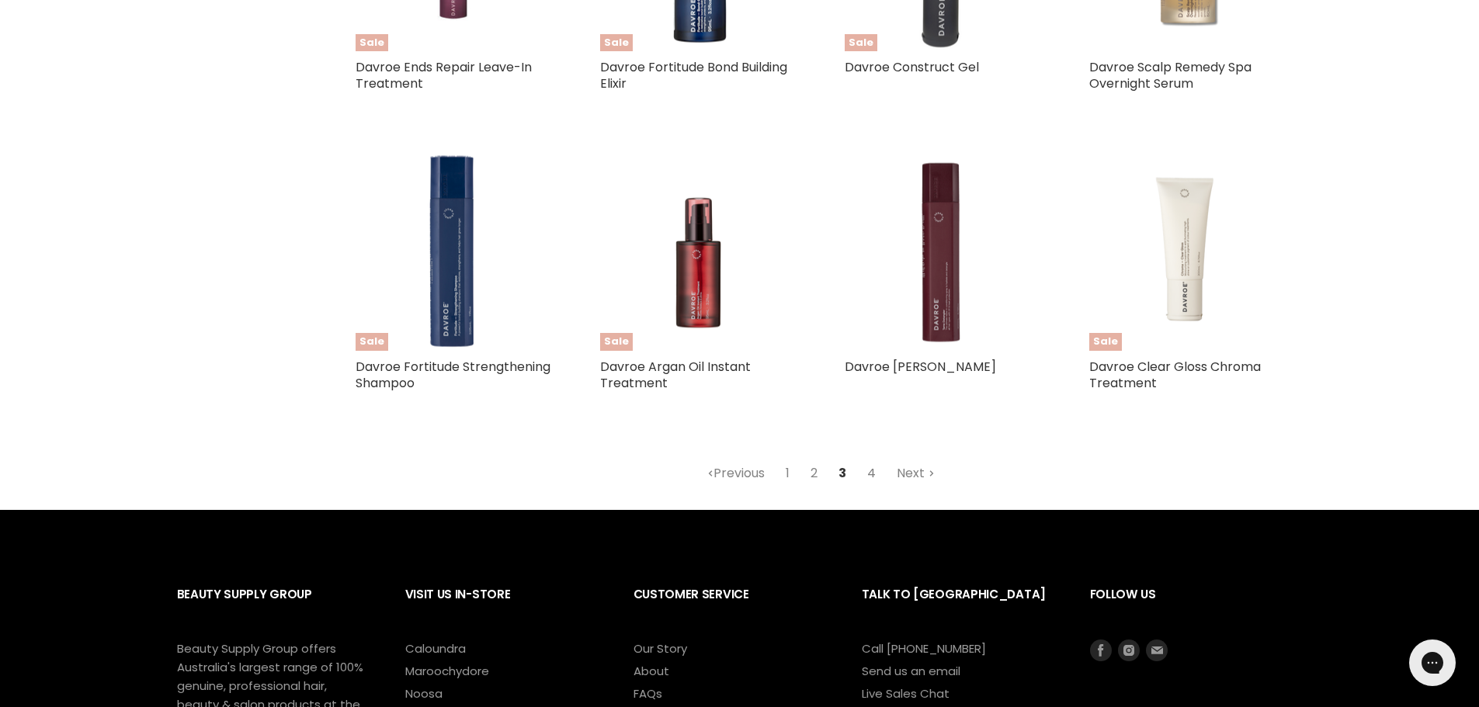
click at [871, 471] on link "4" at bounding box center [872, 474] width 26 height 28
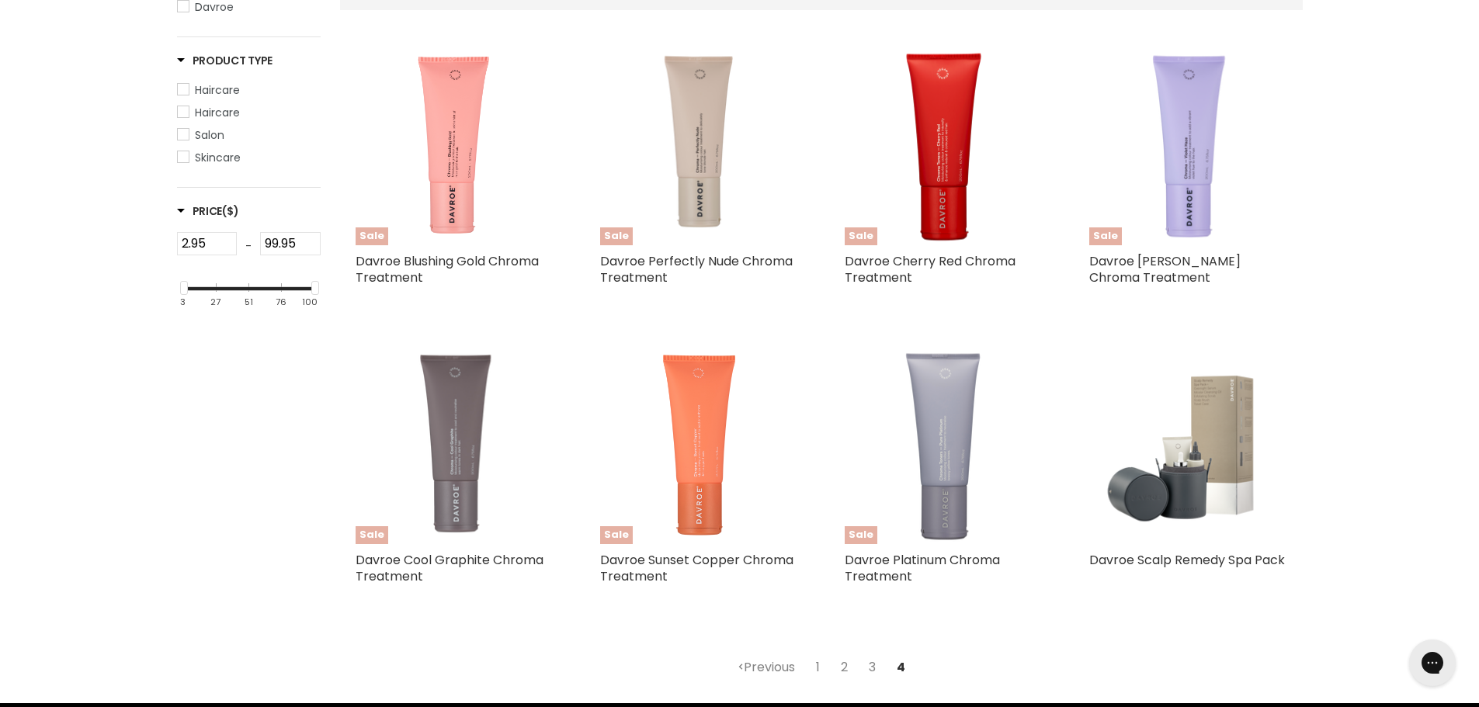
scroll to position [323, 0]
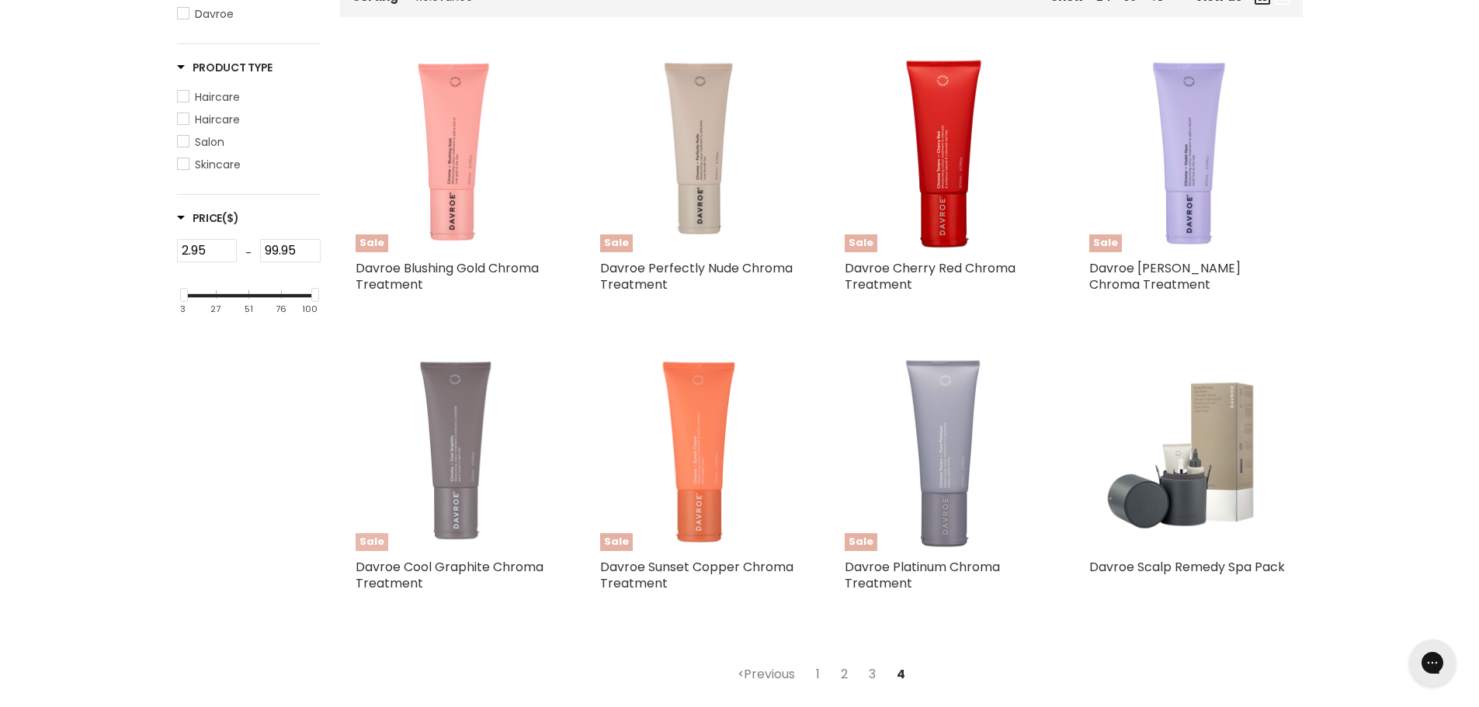
click at [454, 494] on img "Main content" at bounding box center [454, 452] width 102 height 198
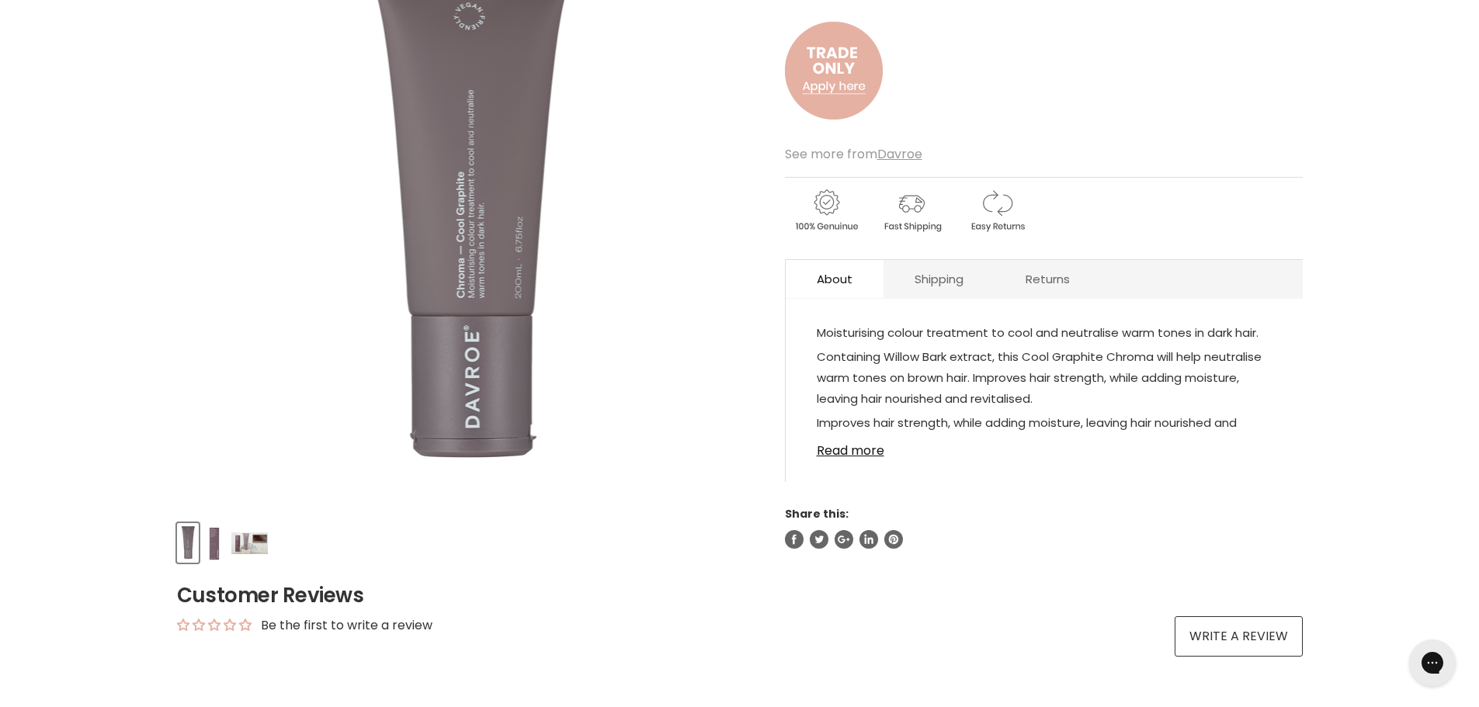
scroll to position [233, 0]
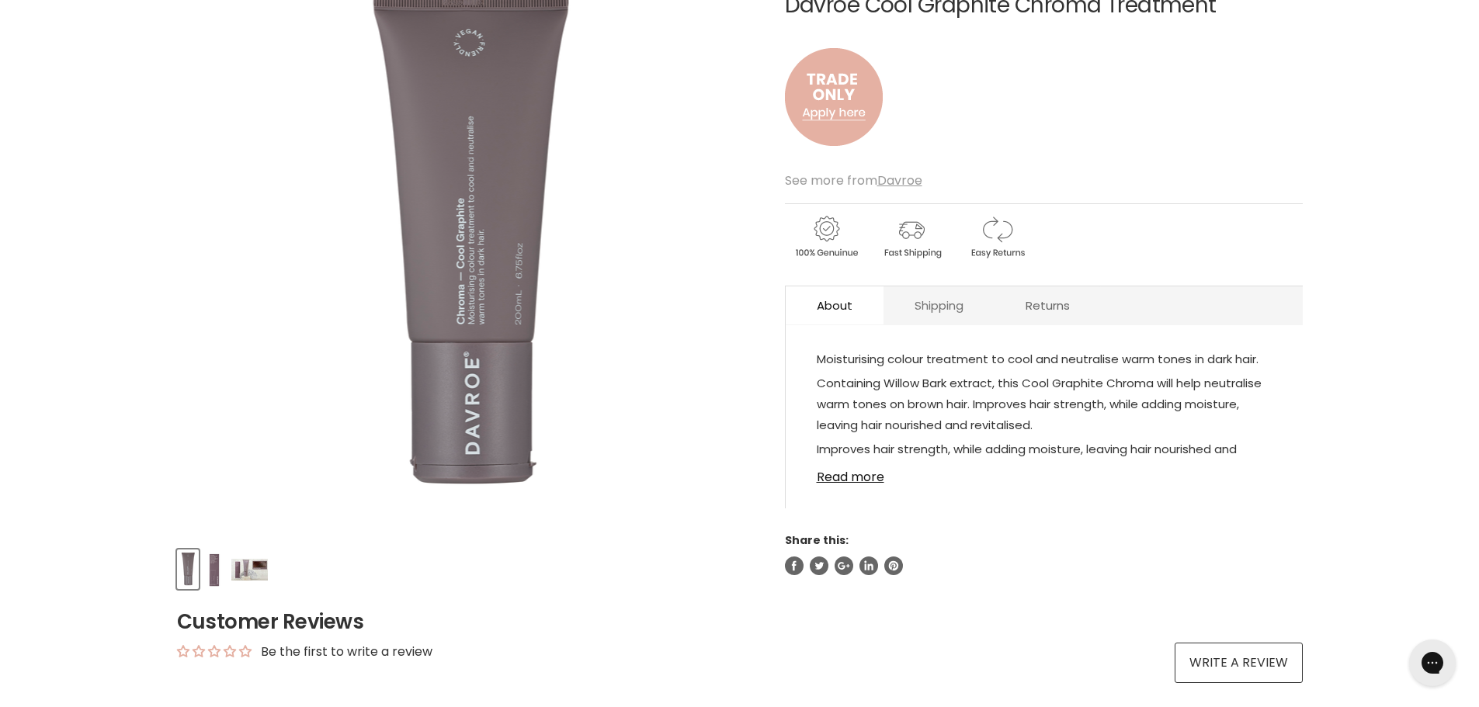
click at [950, 290] on link "Shipping" at bounding box center [939, 305] width 111 height 38
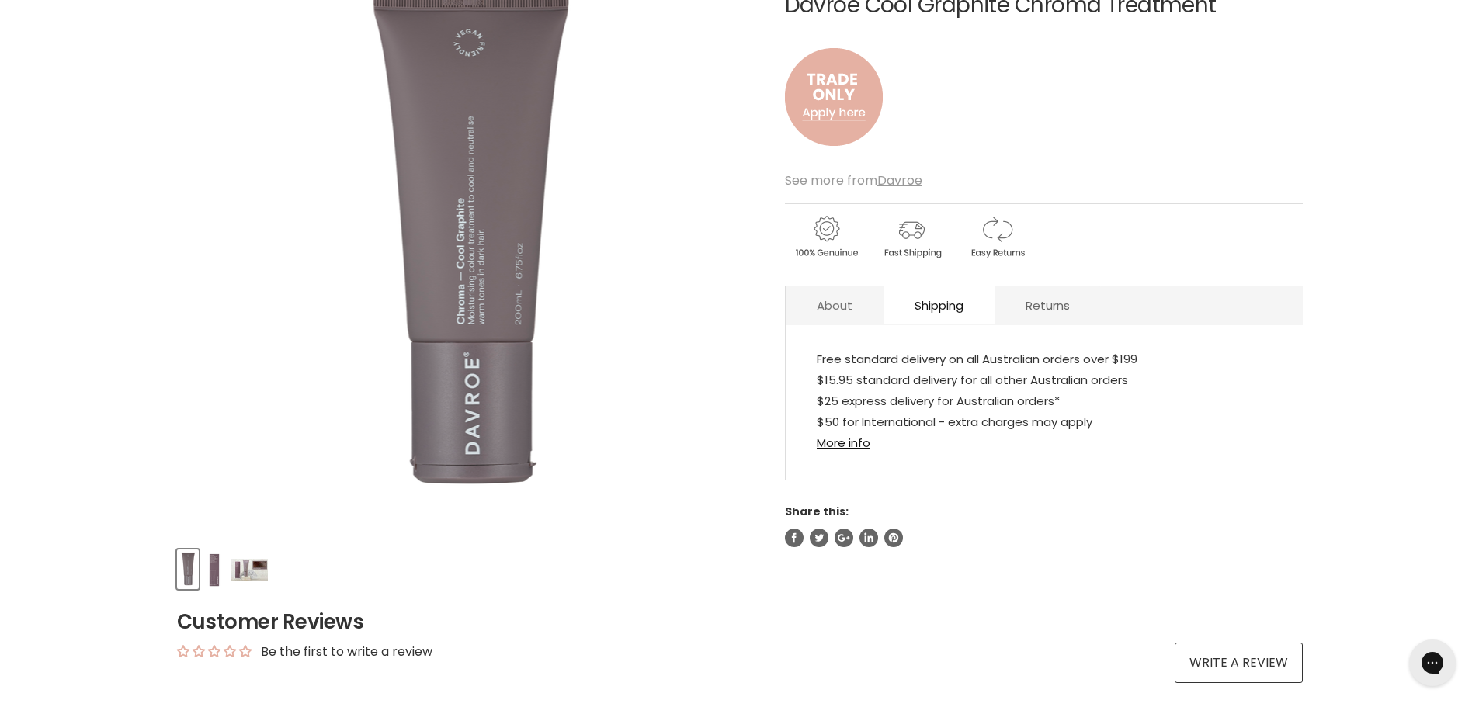
click at [828, 301] on link "About" at bounding box center [835, 305] width 98 height 38
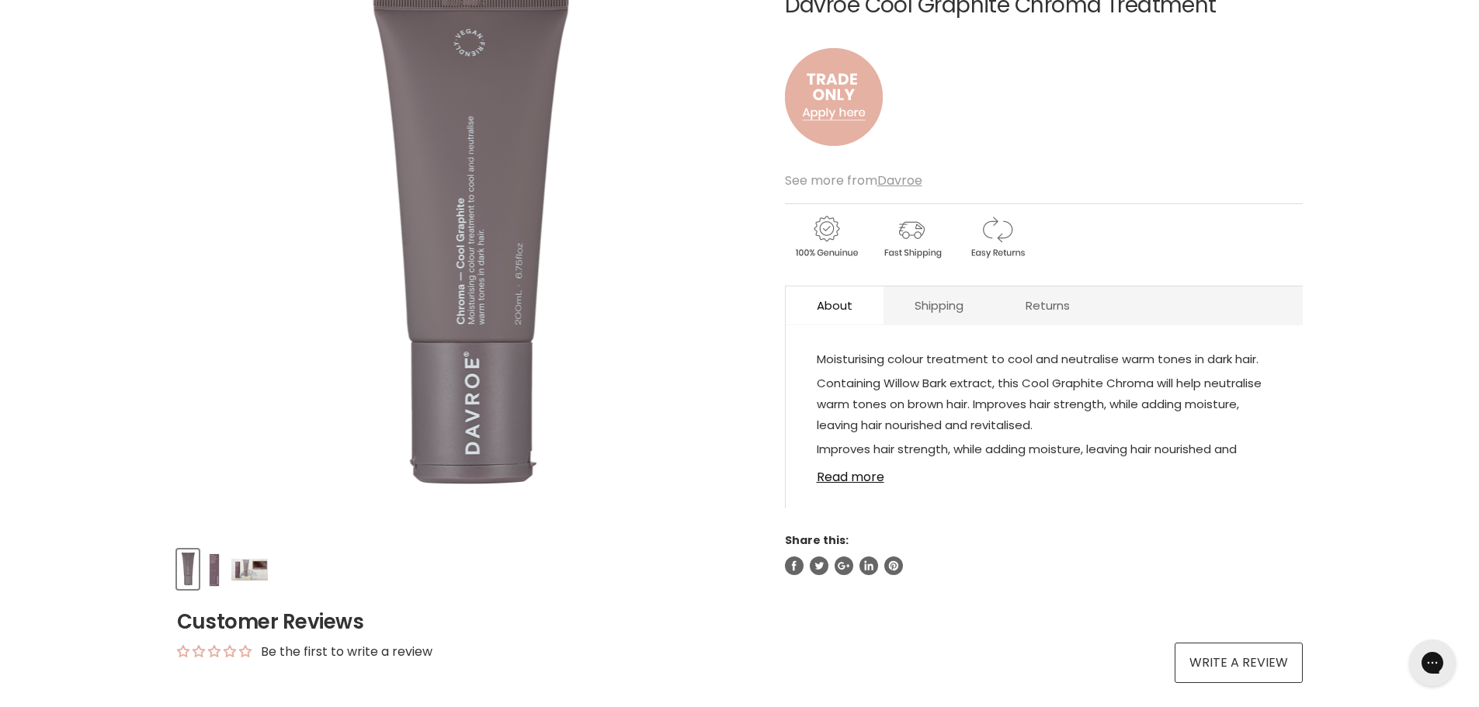
click at [256, 570] on img "Product thumbnails" at bounding box center [249, 570] width 36 height 22
